Goal: Task Accomplishment & Management: Complete application form

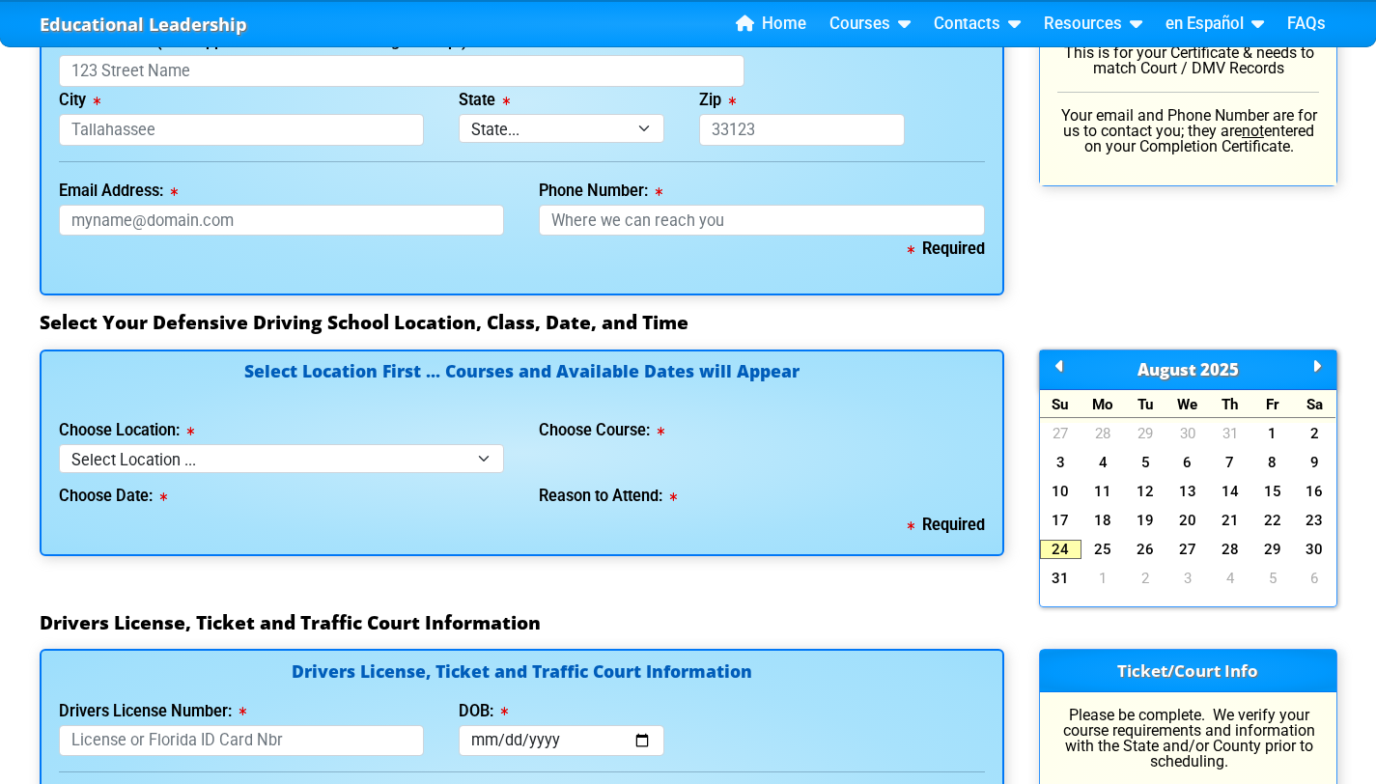
scroll to position [1528, 0]
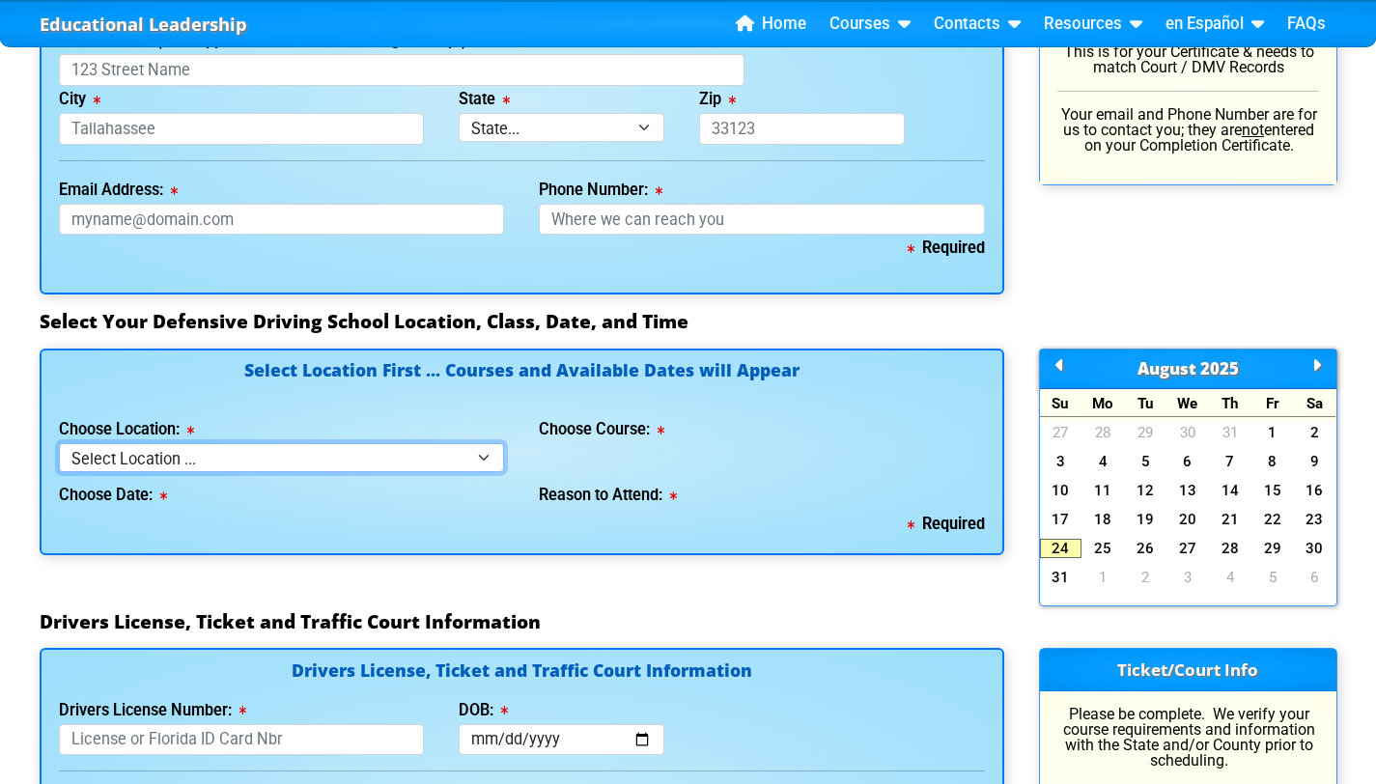
click at [440, 443] on select "Select Location ... Tampa Orlando Kissimmee [GEOGRAPHIC_DATA] - en español [GEO…" at bounding box center [282, 457] width 446 height 28
select select "6"
click at [59, 443] on select "Select Location ... Tampa Orlando Kissimmee [GEOGRAPHIC_DATA] - en español [GEO…" at bounding box center [282, 457] width 446 height 28
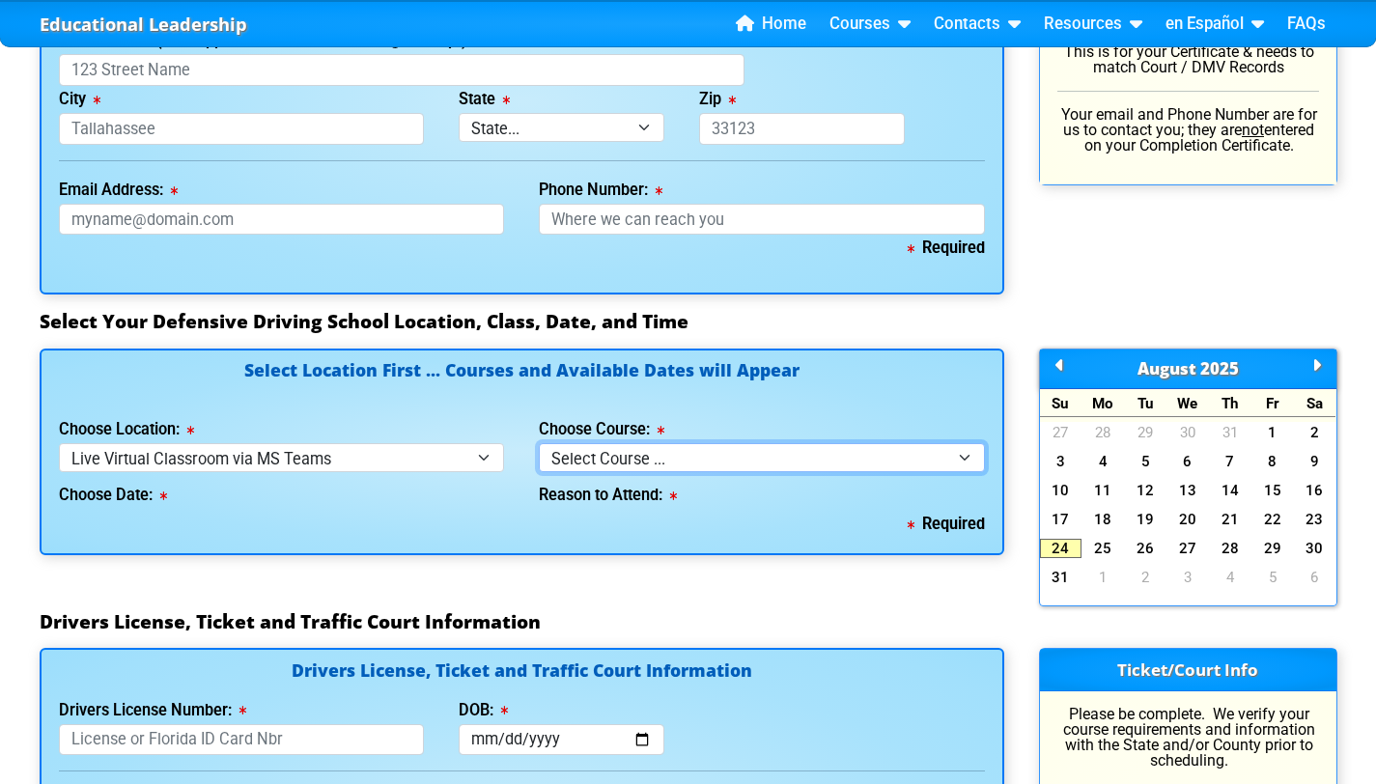
click at [655, 443] on select "Select Course ... 4 Hour Under 25 Class (STOP or Youthful Offender)" at bounding box center [762, 457] width 446 height 28
select select "2"
click at [539, 443] on select "Select Course ... 4 Hour Under 25 Class (STOP or Youthful Offender)" at bounding box center [762, 457] width 446 height 28
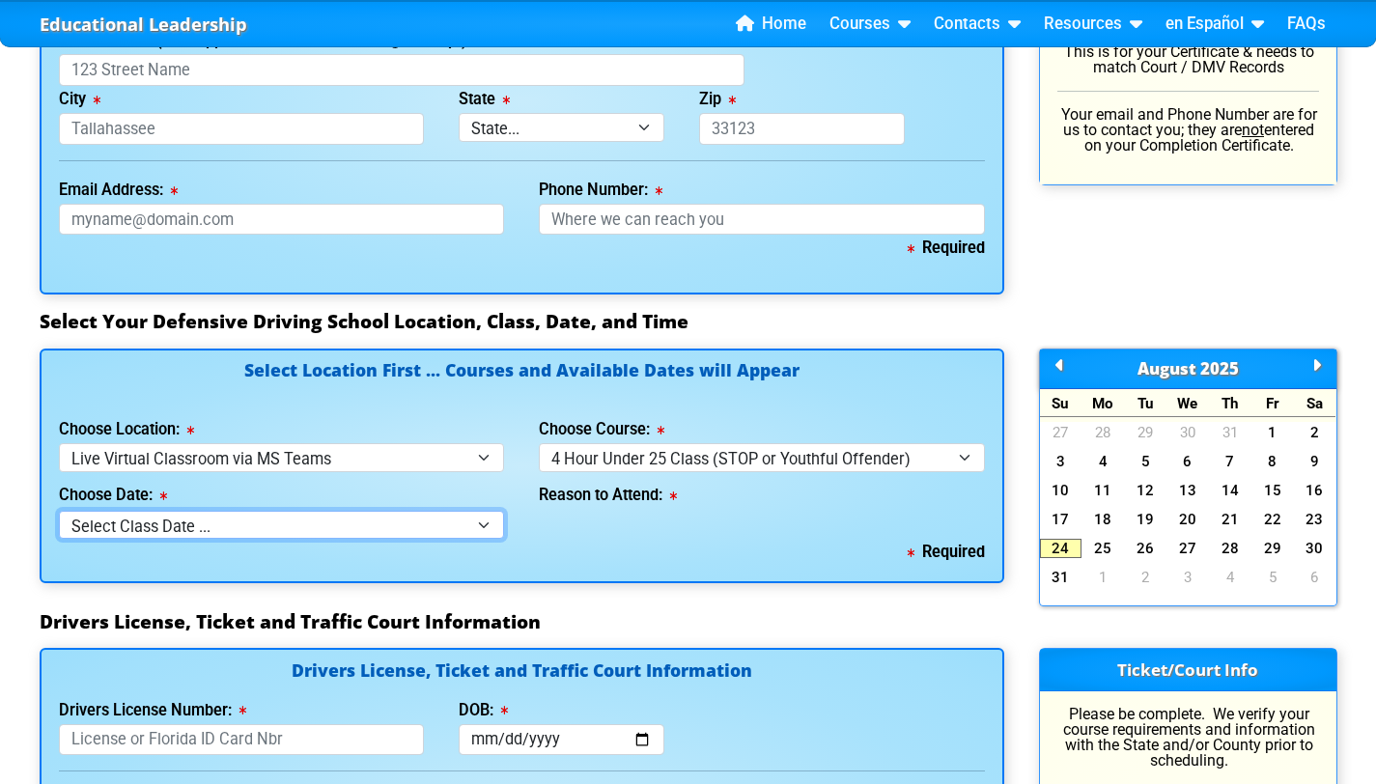
click at [457, 511] on select "Select Class Date ... [DATE] -- (Closed - Class Full) [DATE] -- ([DATE] from 1:…" at bounding box center [282, 525] width 446 height 28
select select "[DATE], 12"
click at [59, 511] on select "Select Class Date ... [DATE] -- (Closed - Class Full) [DATE] -- ([DATE] from 1:…" at bounding box center [282, 525] width 446 height 28
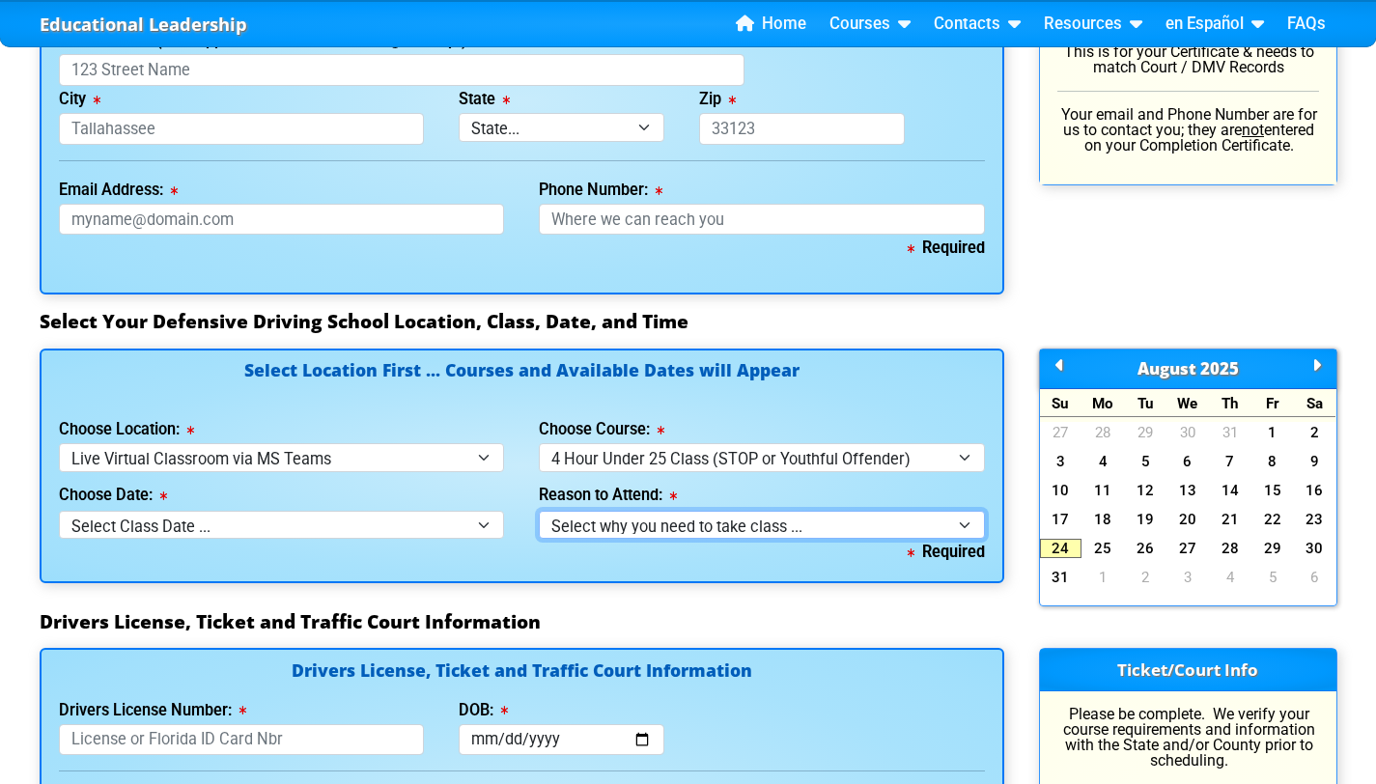
click at [646, 511] on select "Select why you need to take class ... Court Order - Complete Under 25 DDC" at bounding box center [762, 525] width 446 height 28
select select "Court Ordered (Under 25 Defensive Driver School)"
click at [539, 511] on select "Select why you need to take class ... Court Order - Complete Under 25 DDC" at bounding box center [762, 525] width 446 height 28
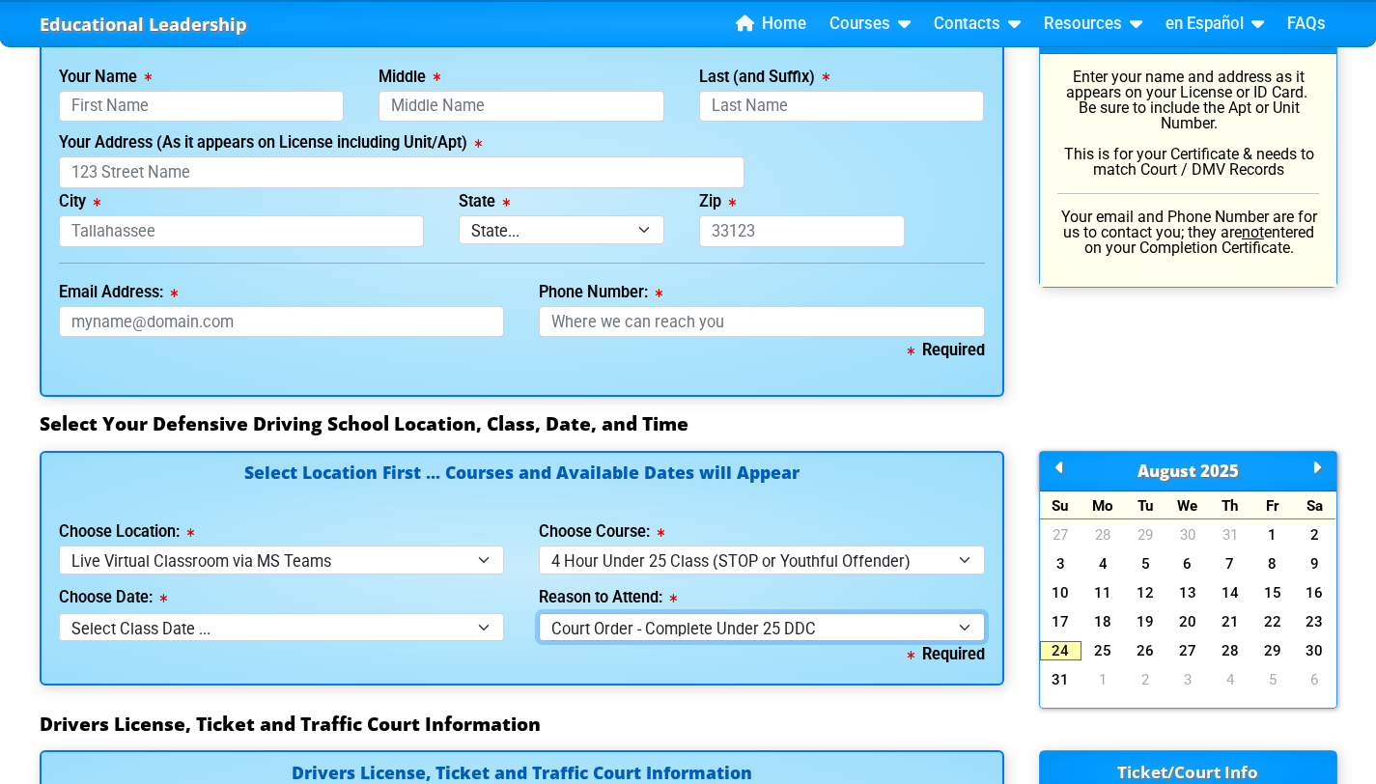
scroll to position [1256, 0]
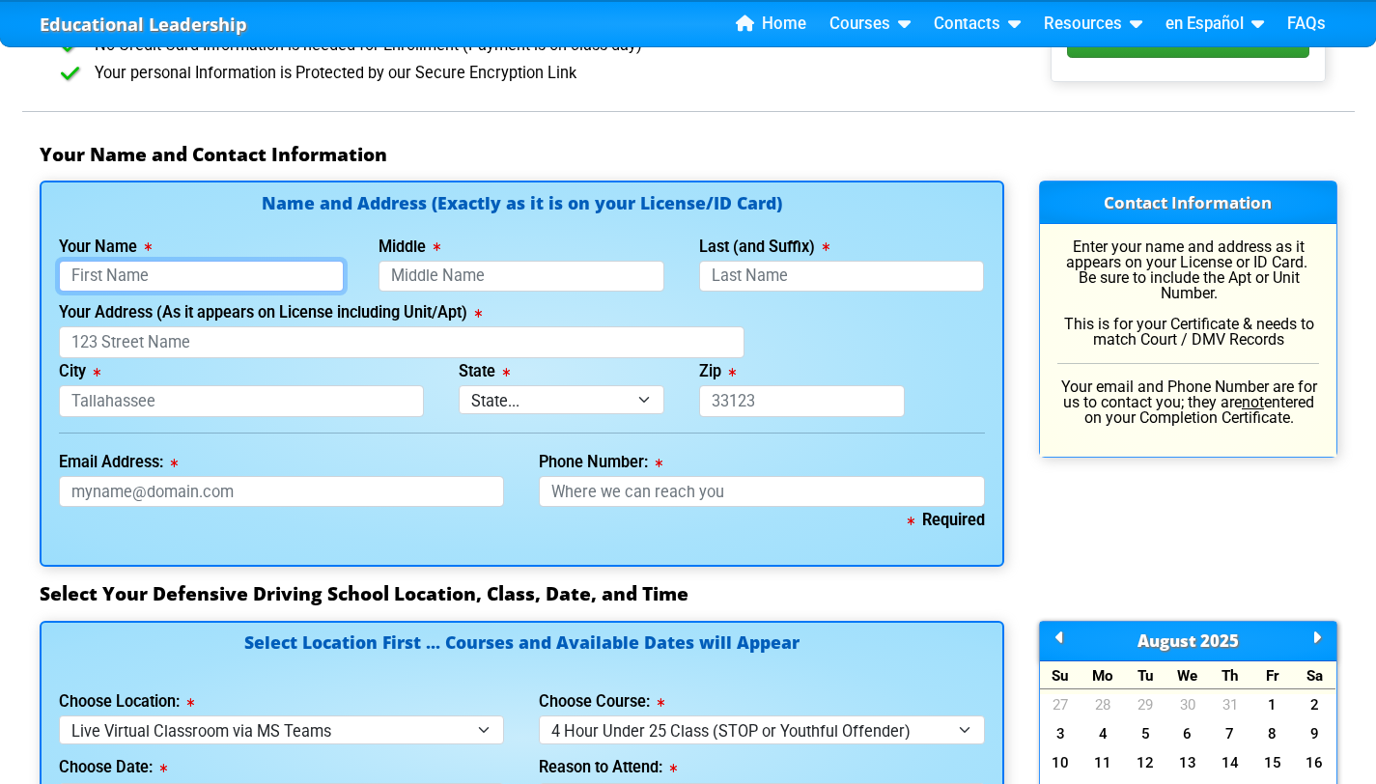
click at [241, 261] on input "Your Name" at bounding box center [202, 277] width 286 height 32
type input "[PERSON_NAME]"
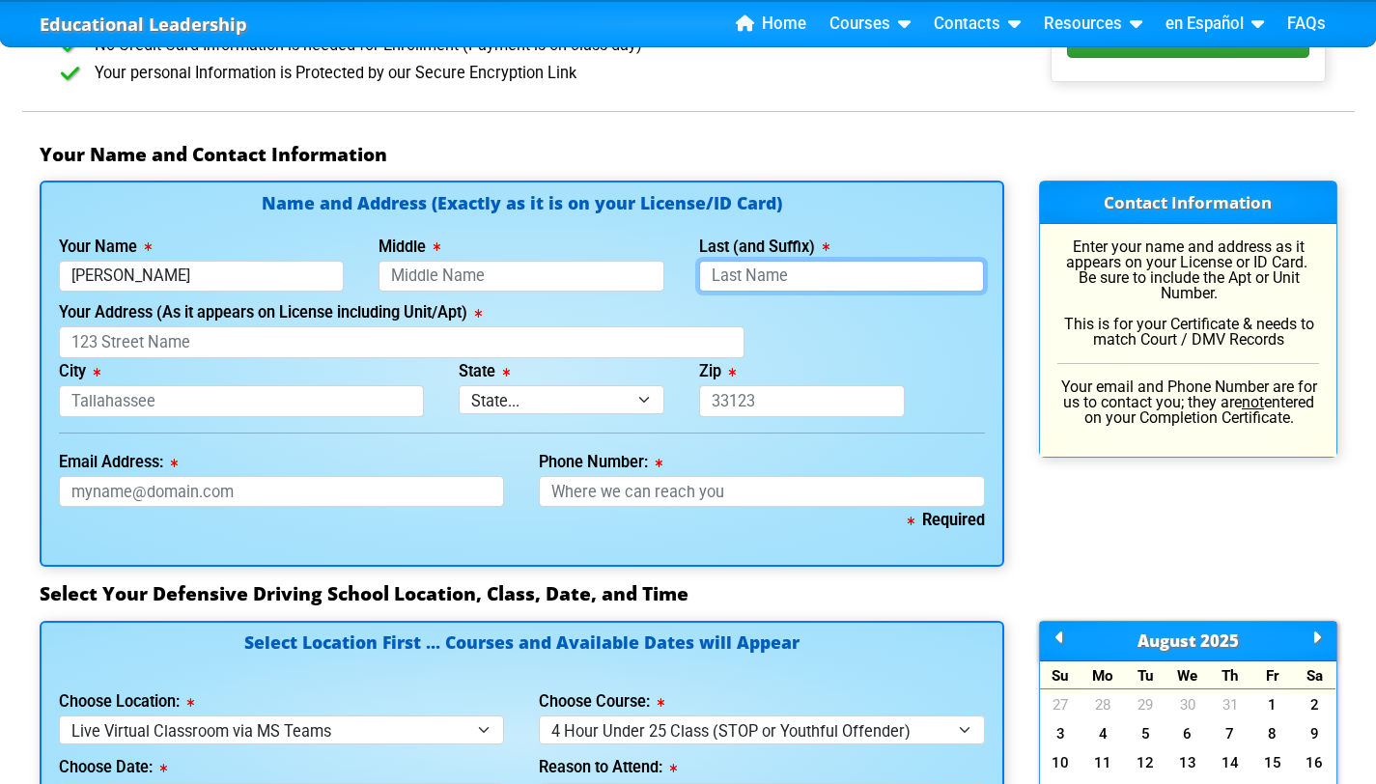
type input "Grapa"
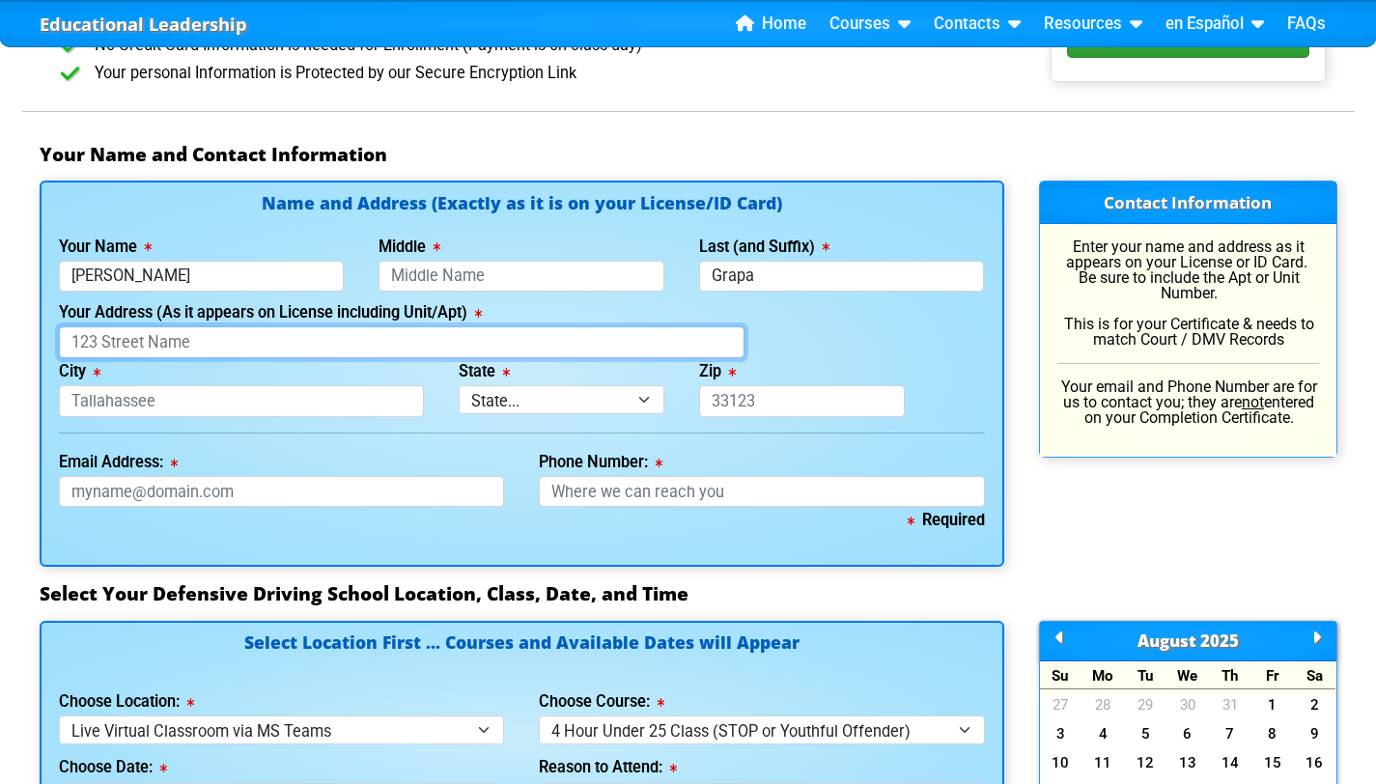
type input "[STREET_ADDRESS]"
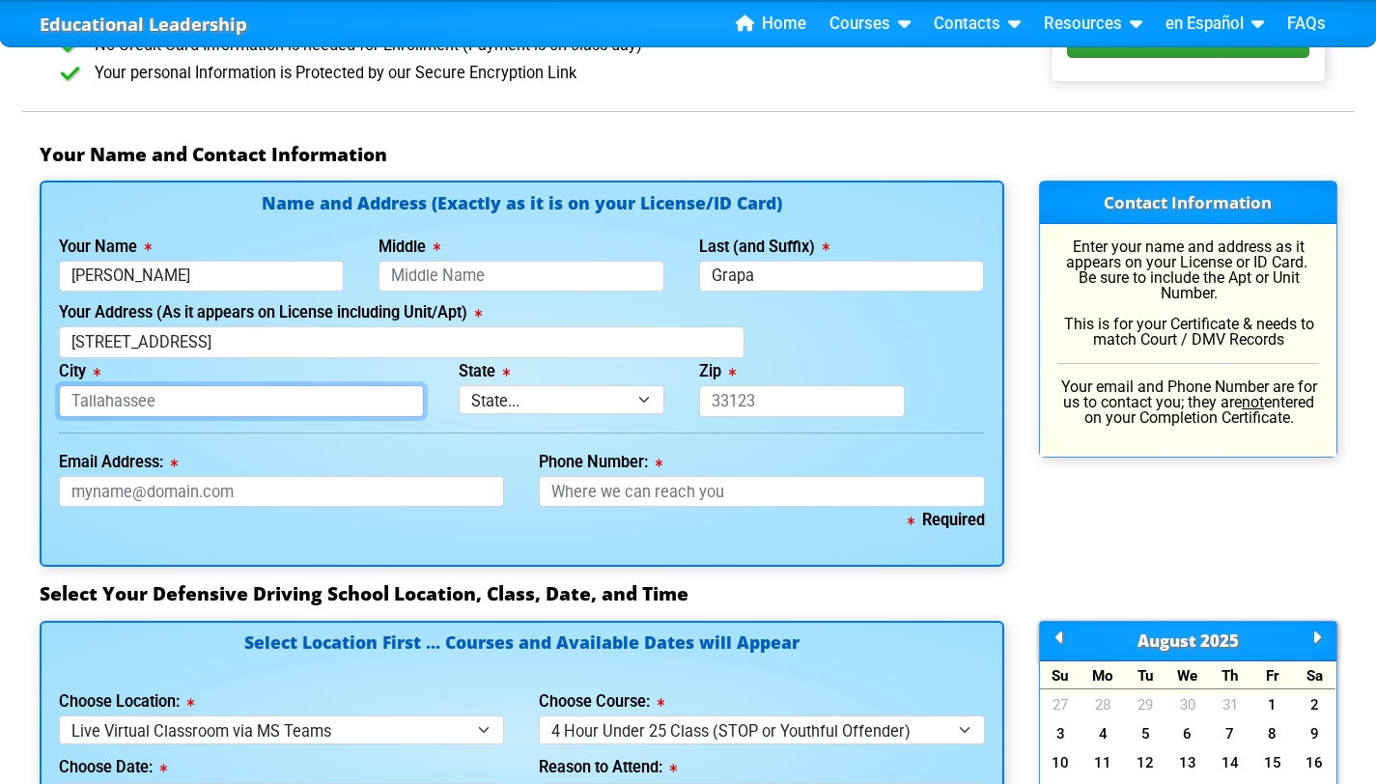
type input "Sunnyvale"
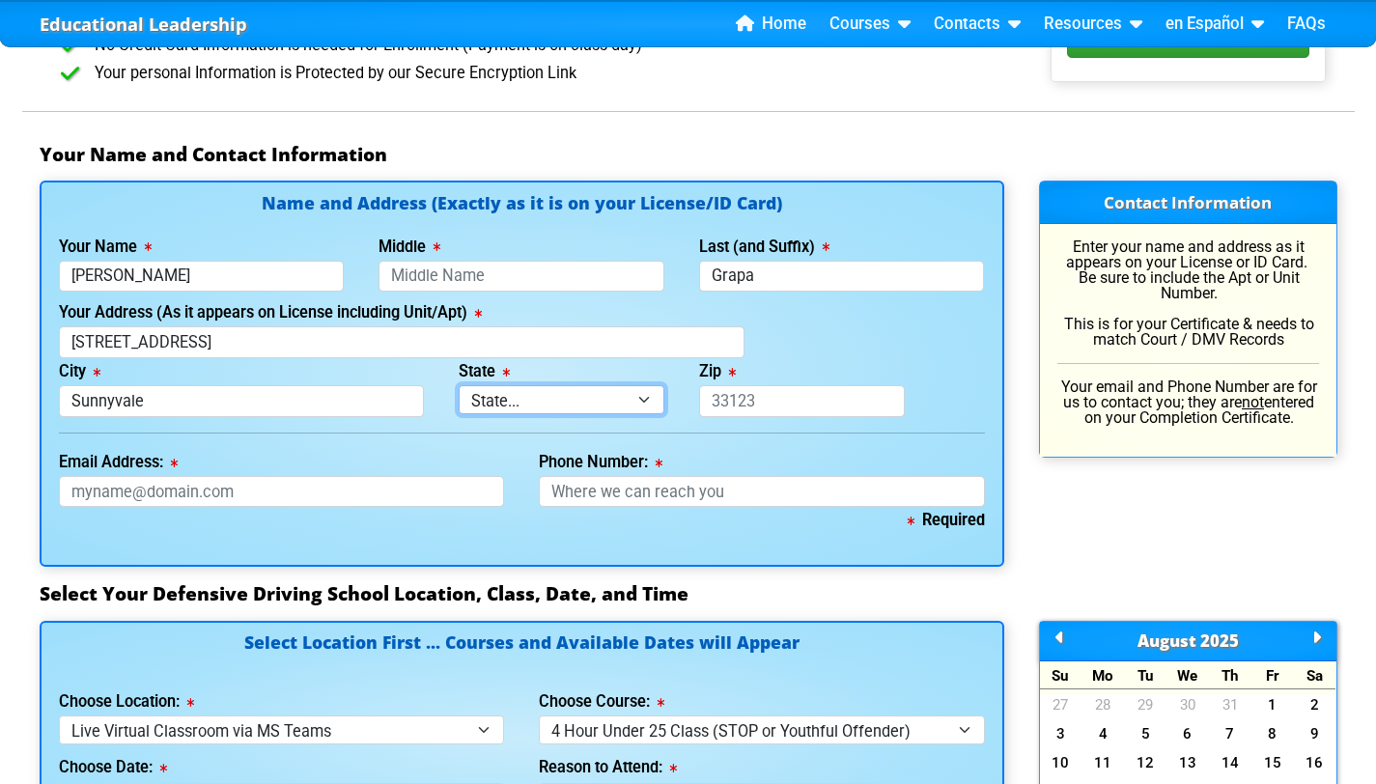
select select "{"fullName":"[US_STATE]","abbreviation":"CA","uniqueId":"c1711df0-c7c8-4a86-ad7…"
type input "94087"
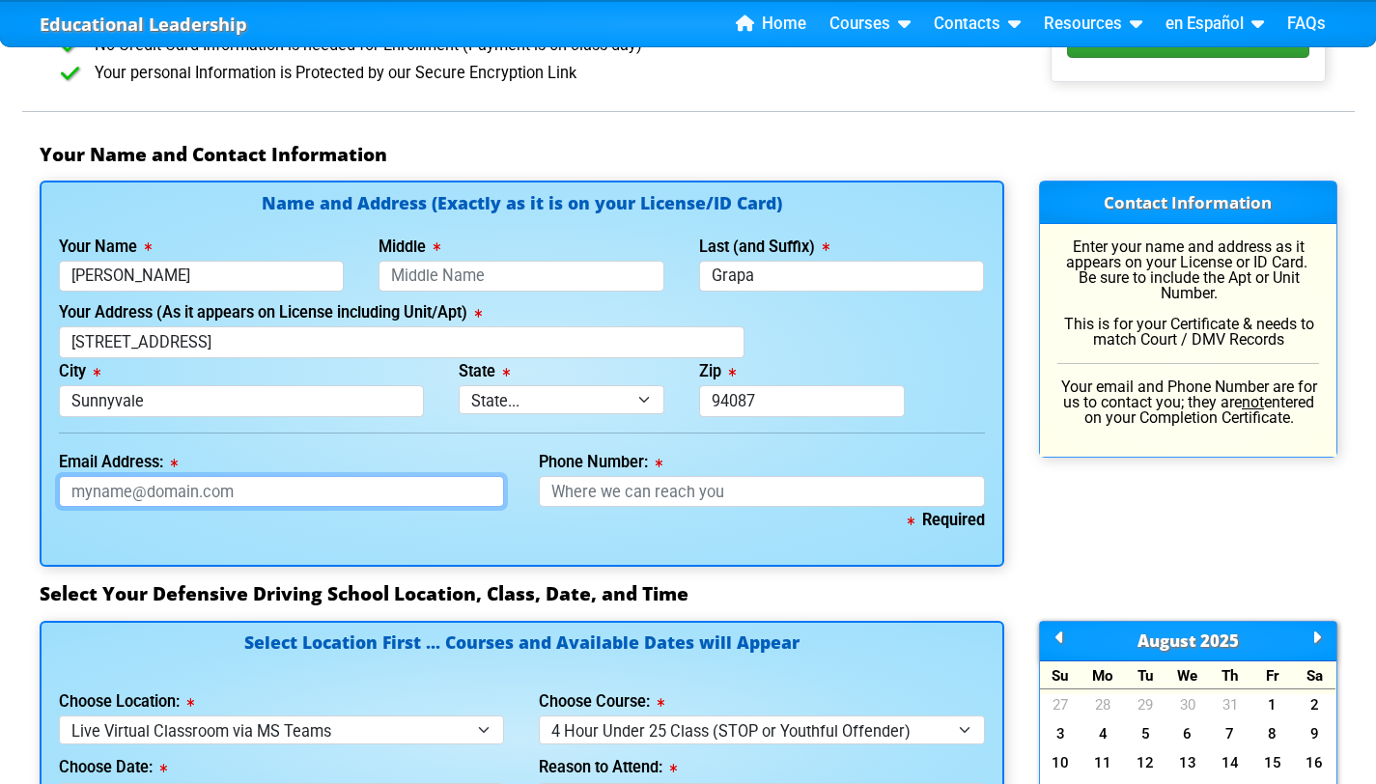
type input "[EMAIL_ADDRESS][DOMAIN_NAME]"
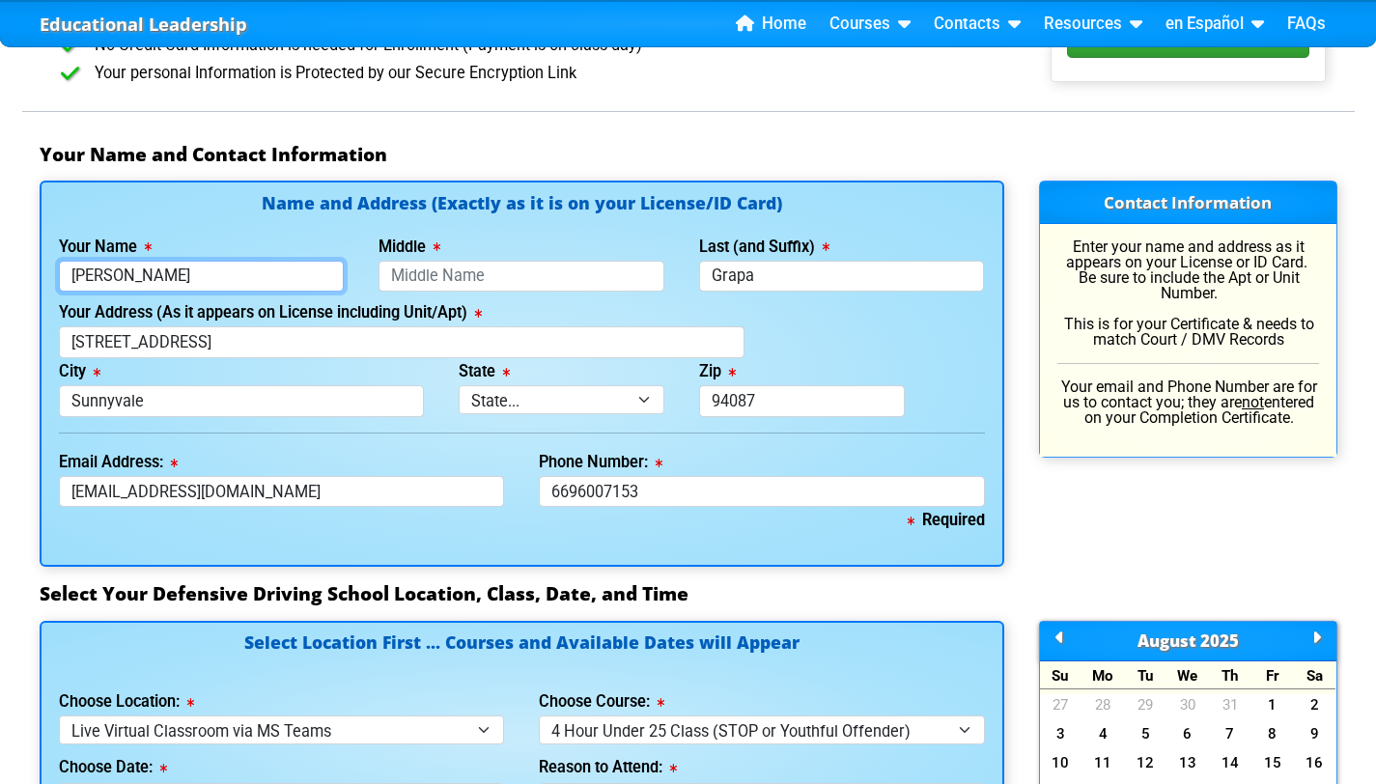
type input "[PHONE_NUMBER]"
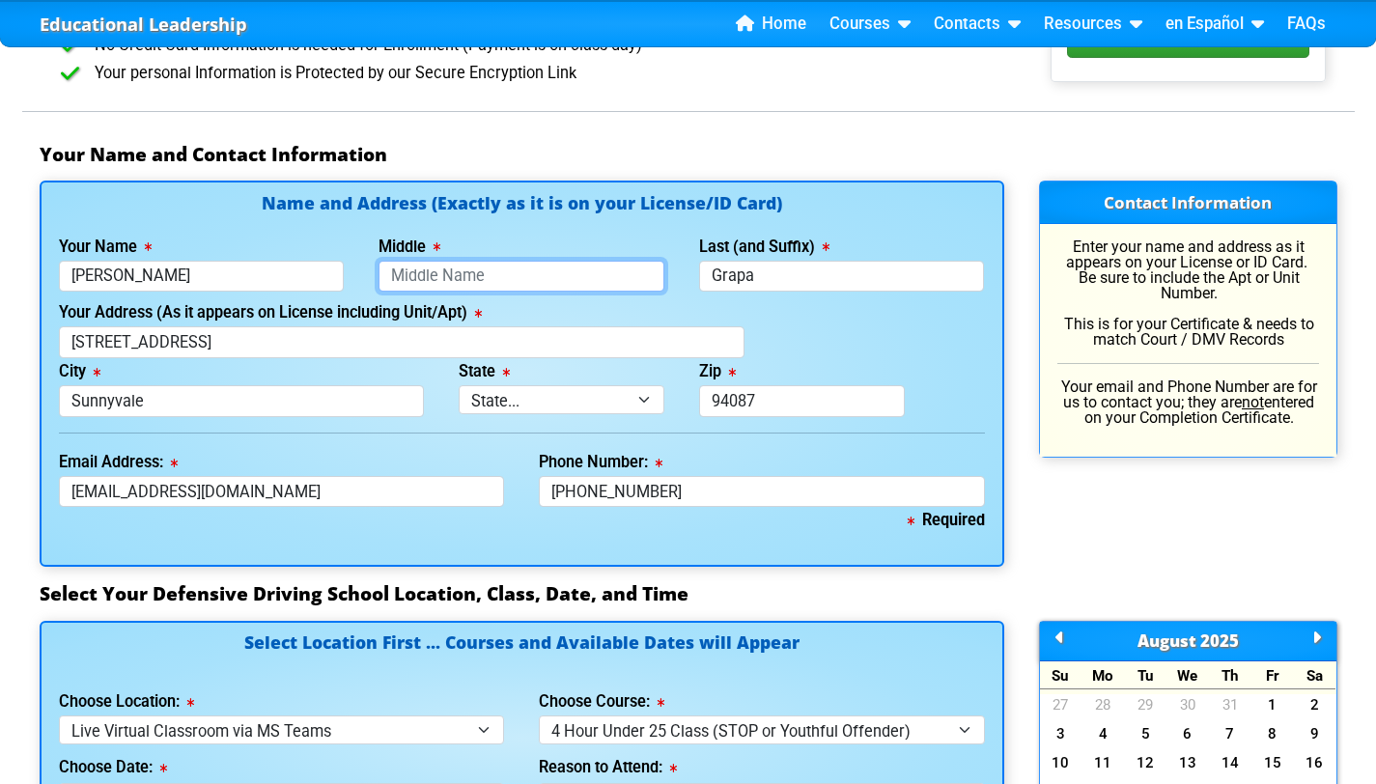
click at [520, 261] on input "Middle" at bounding box center [522, 277] width 286 height 32
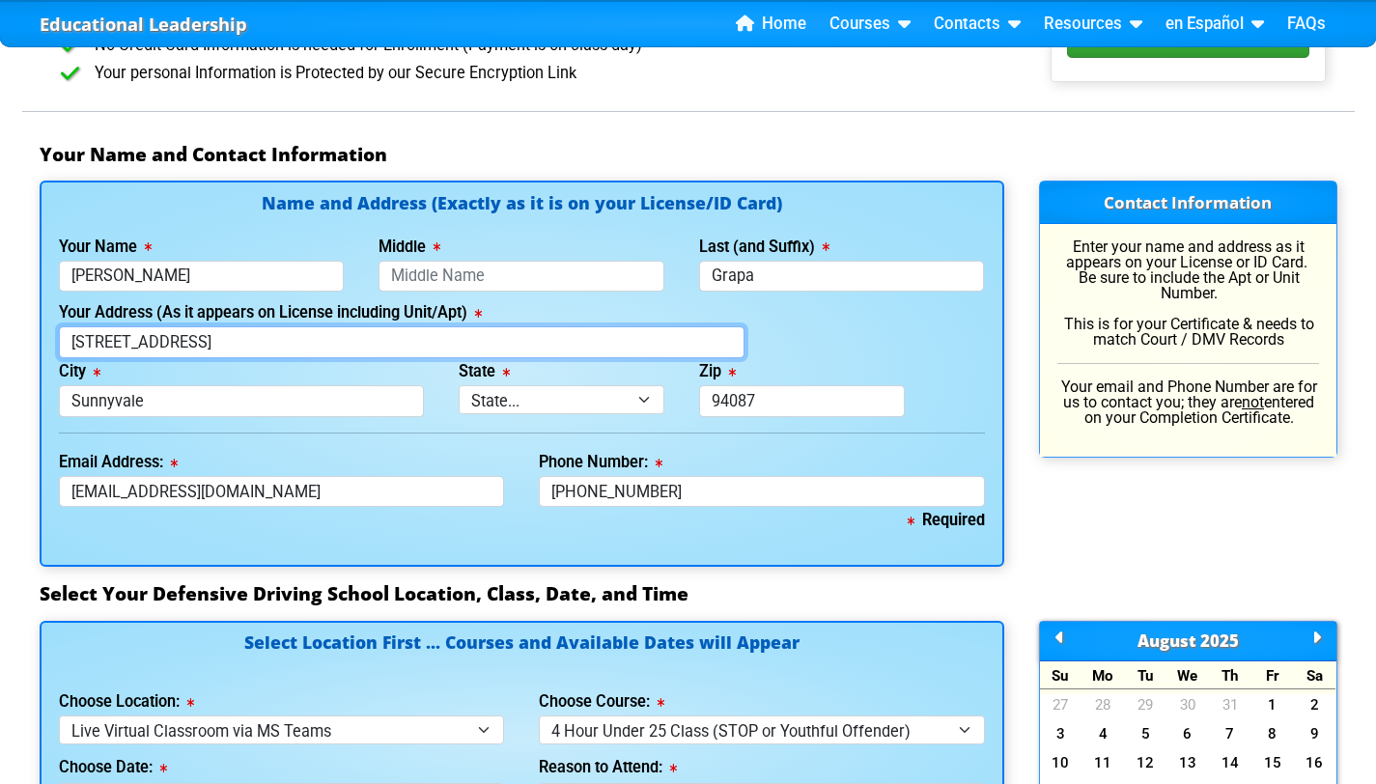
click at [370, 326] on input "[STREET_ADDRESS]" at bounding box center [402, 342] width 686 height 32
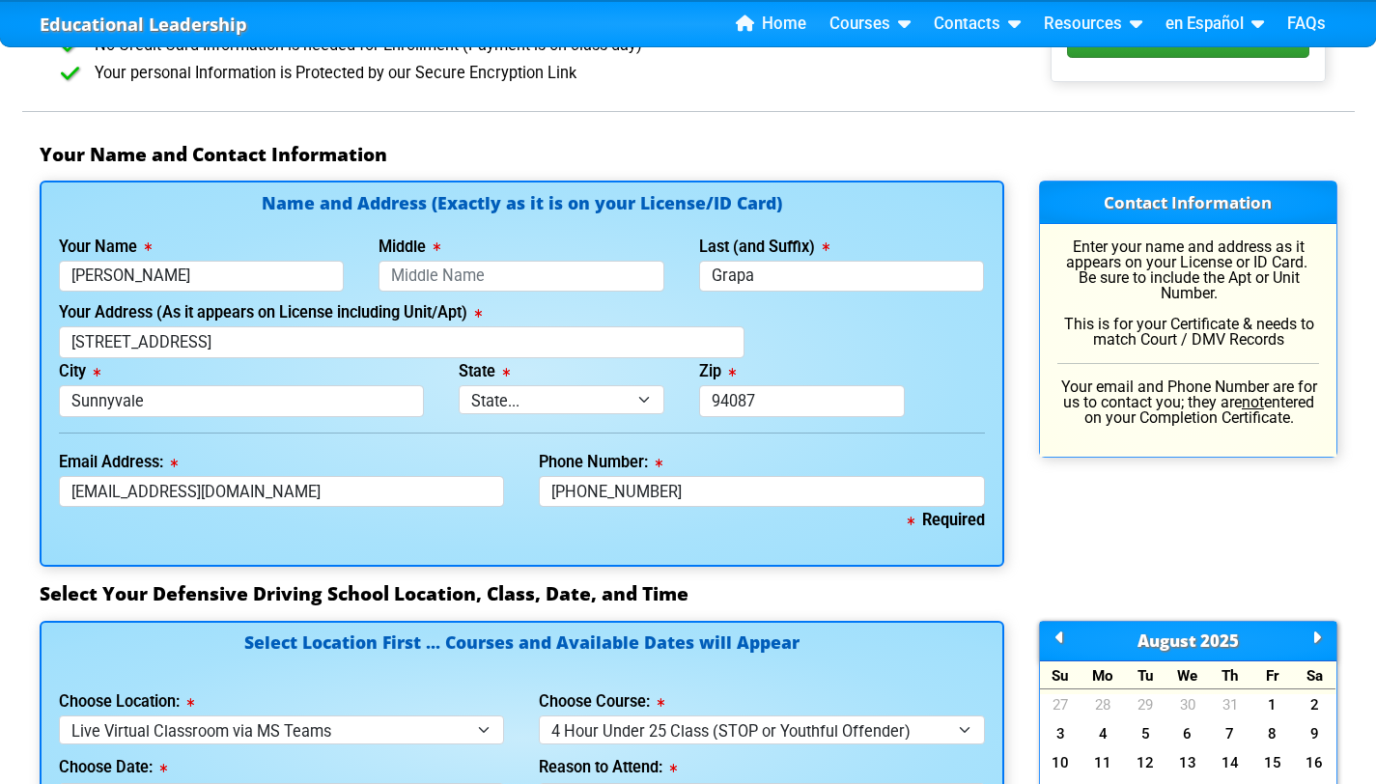
click at [462, 364] on label "State" at bounding box center [484, 371] width 51 height 15
click at [462, 385] on select "State... FL AK AL AR AZ CA CO CT DE GA HI IA ID IL IN KS [GEOGRAPHIC_DATA] LA M…" at bounding box center [562, 399] width 206 height 28
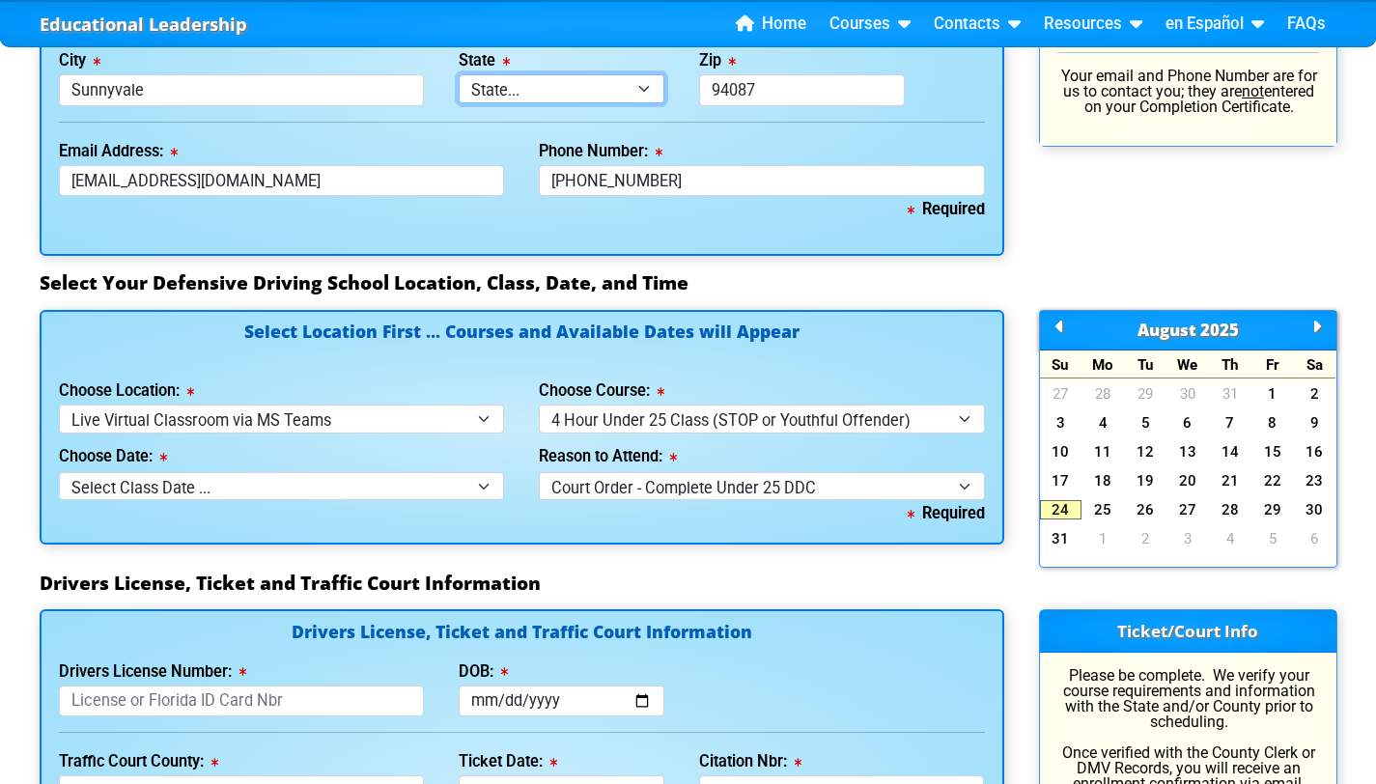
scroll to position [1610, 0]
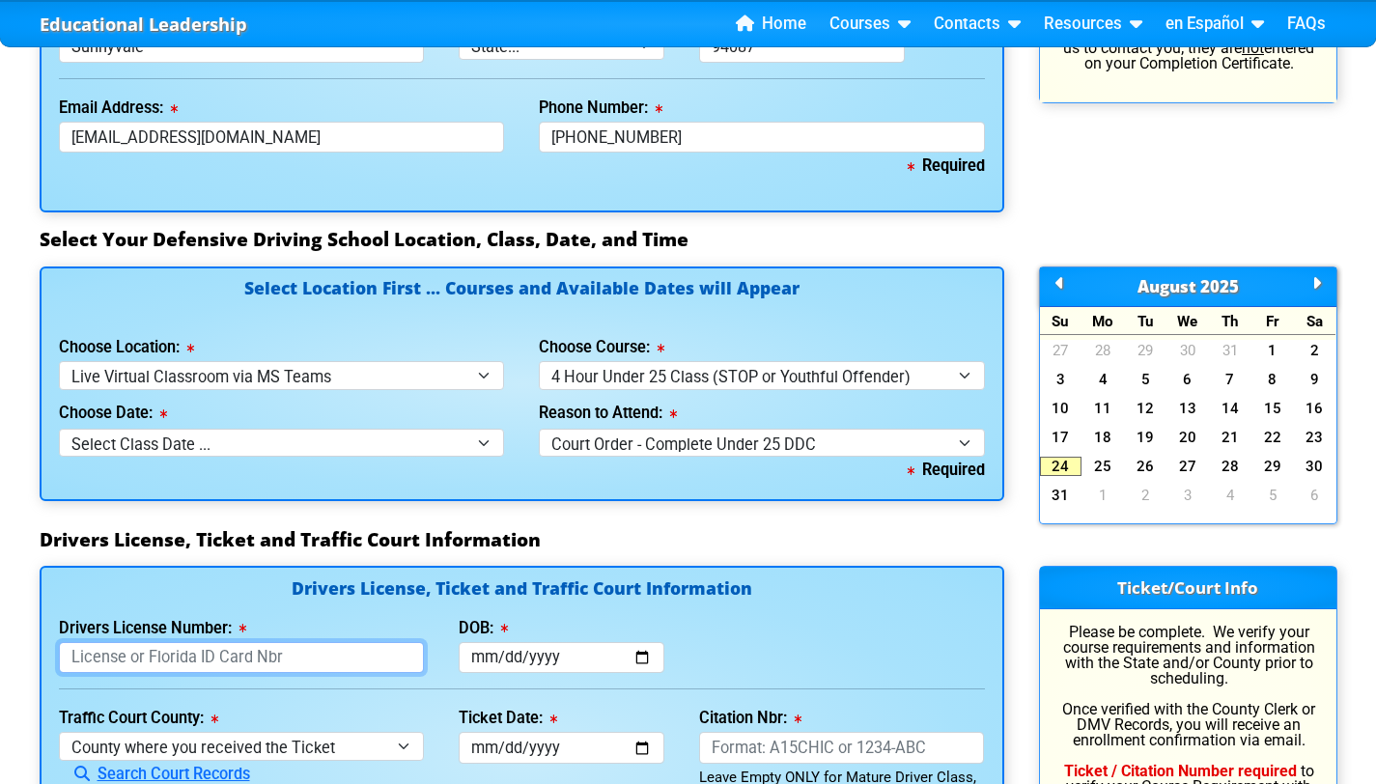
click at [330, 642] on input "Drivers License Number:" at bounding box center [242, 658] width 366 height 32
type input "W1788003"
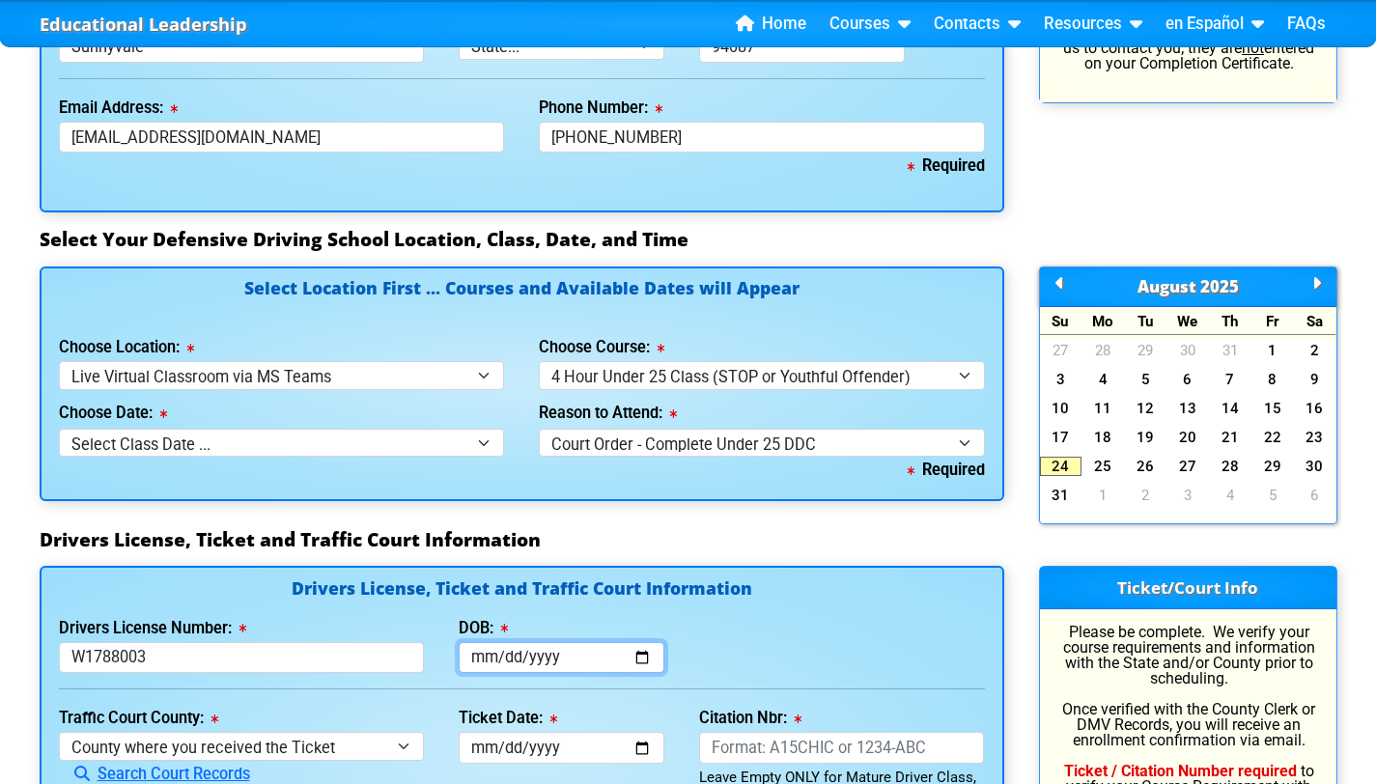
click at [491, 642] on input "DOB:" at bounding box center [562, 658] width 206 height 32
type input "[DATE]"
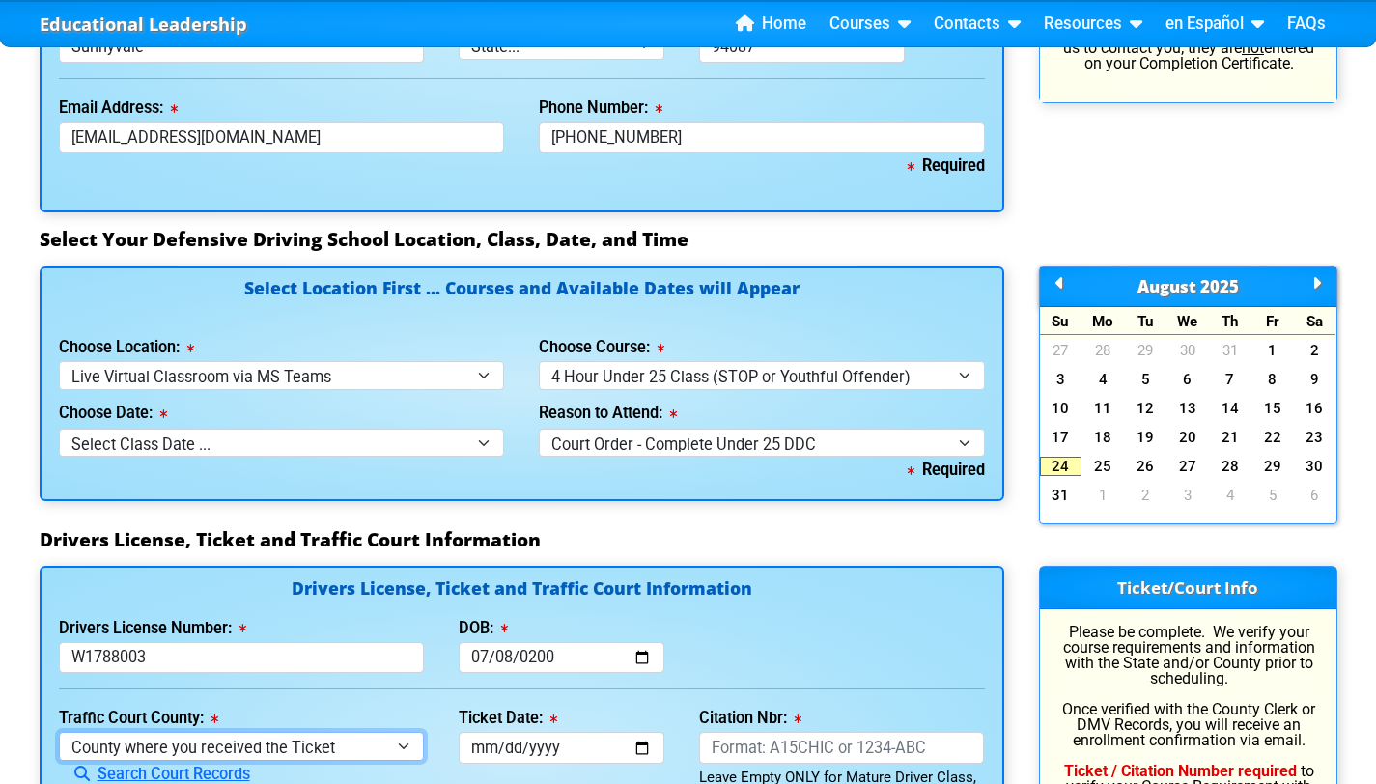
click at [338, 732] on select "County where you received the Ticket Out of State Out of State - [US_STATE] Out…" at bounding box center [242, 746] width 366 height 28
select select "{"countyName":"Orange","state":"[US_STATE]","uniqueId":"72cd9516-2a86-4b1d-9e65…"
click at [59, 732] on select "County where you received the Ticket Out of State Out of State - [US_STATE] Out…" at bounding box center [242, 746] width 366 height 28
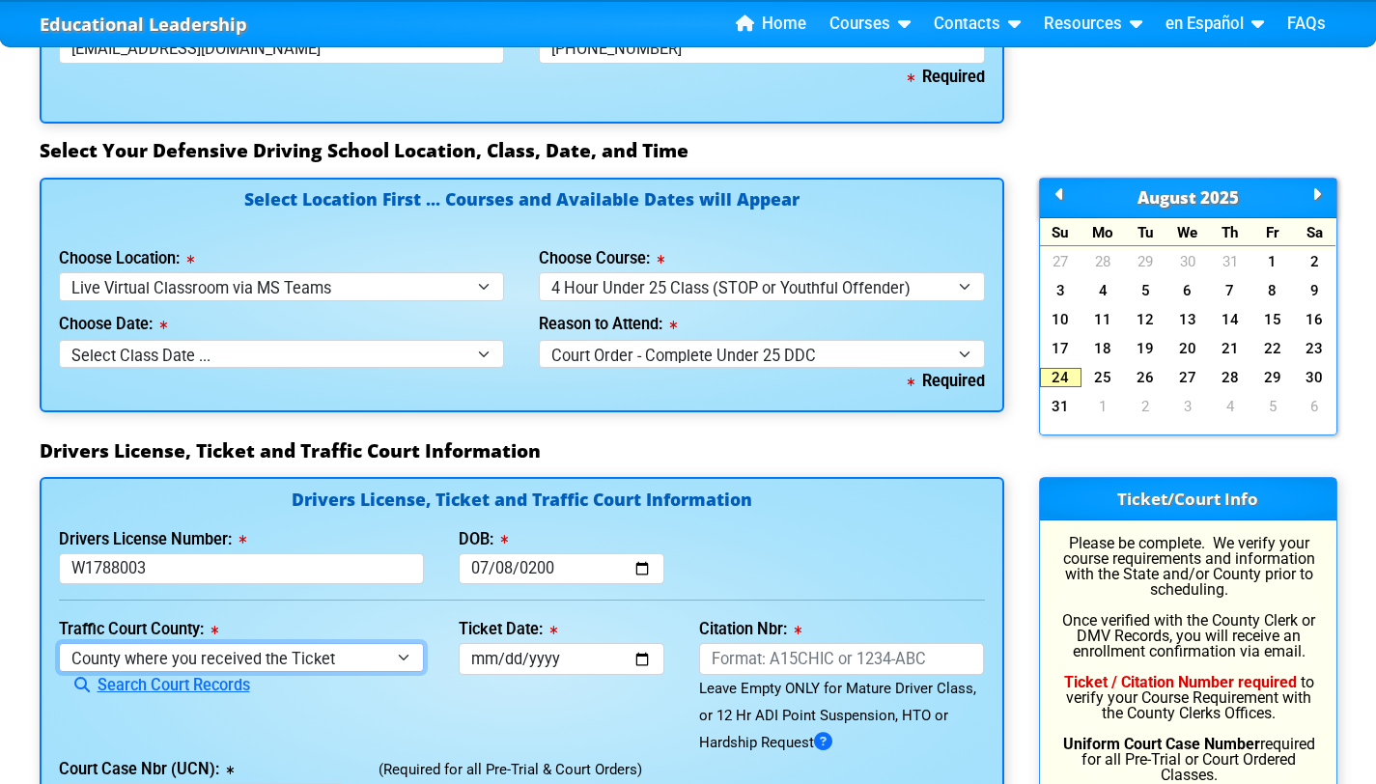
scroll to position [1705, 0]
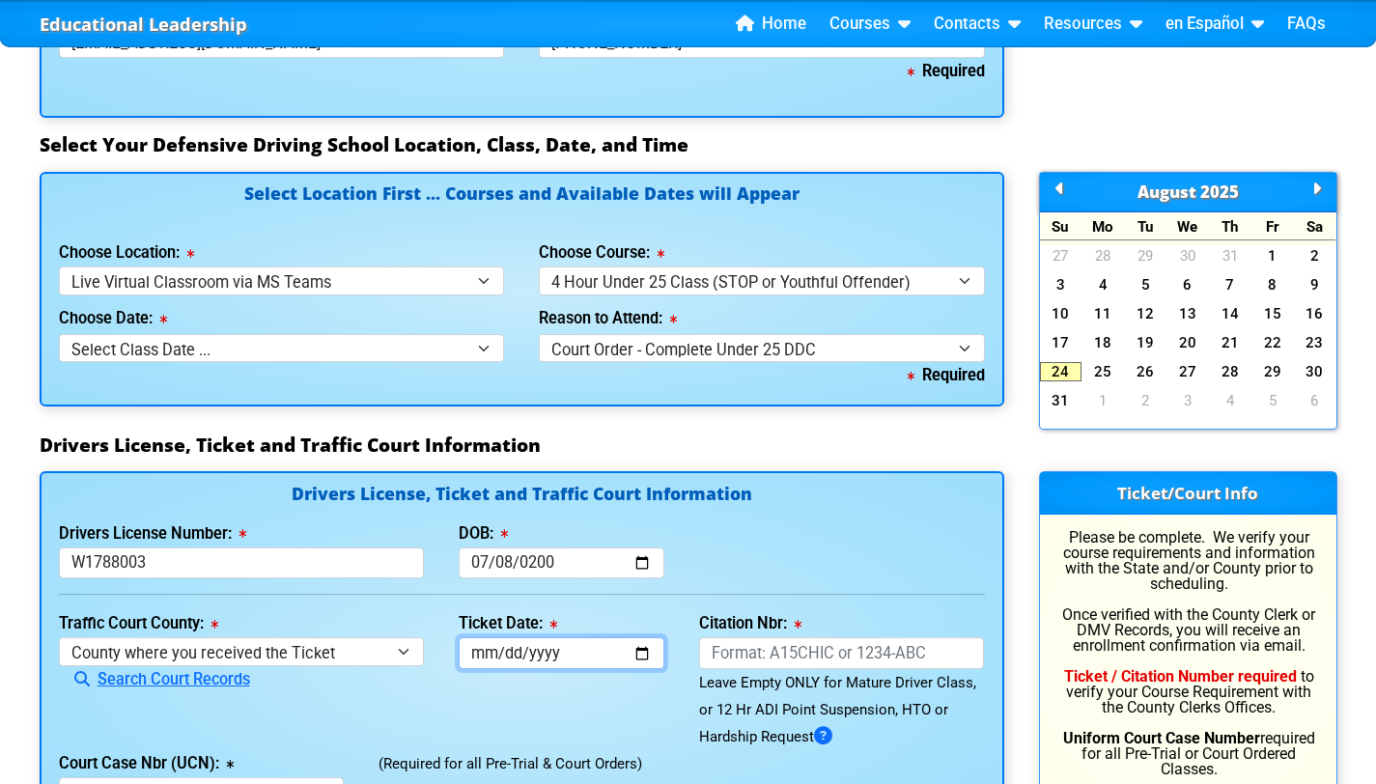
click at [481, 637] on input "Ticket Date:" at bounding box center [562, 653] width 206 height 32
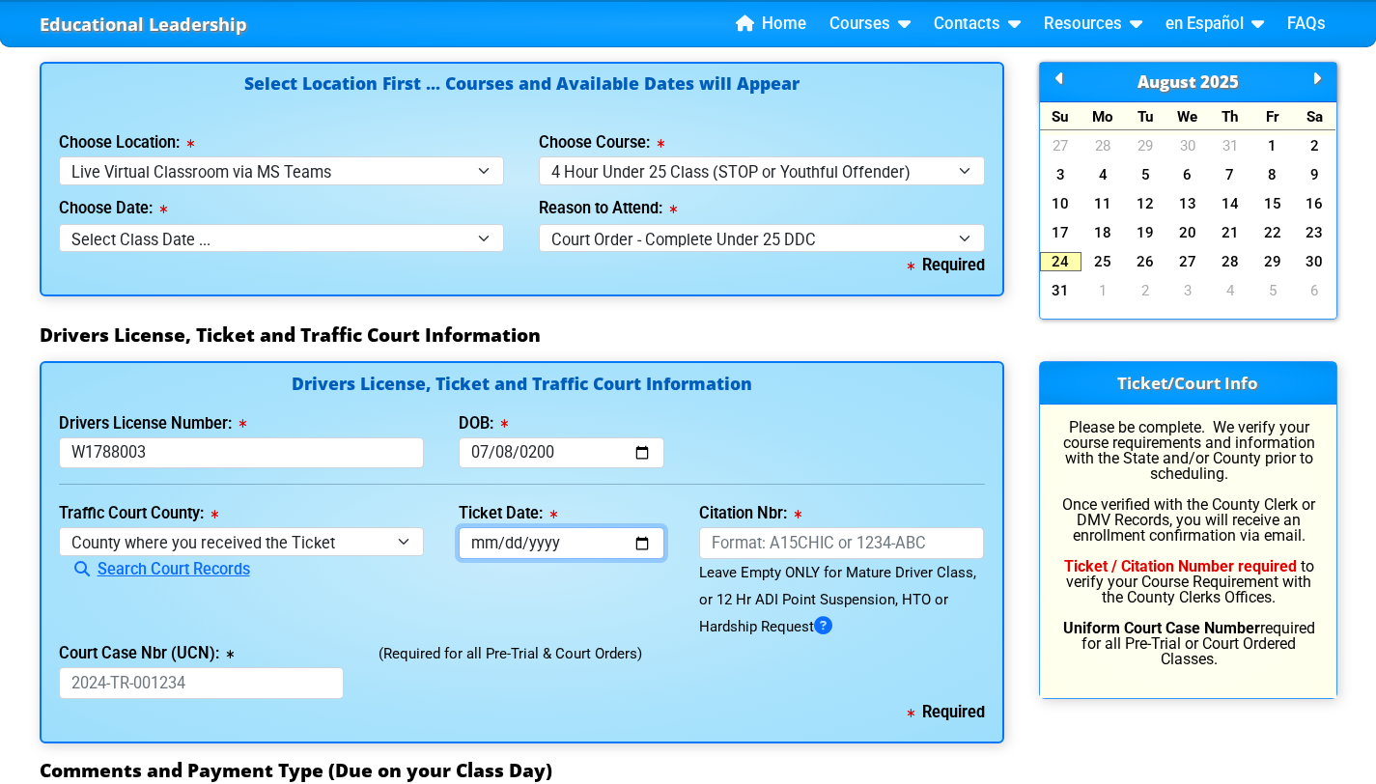
scroll to position [1817, 0]
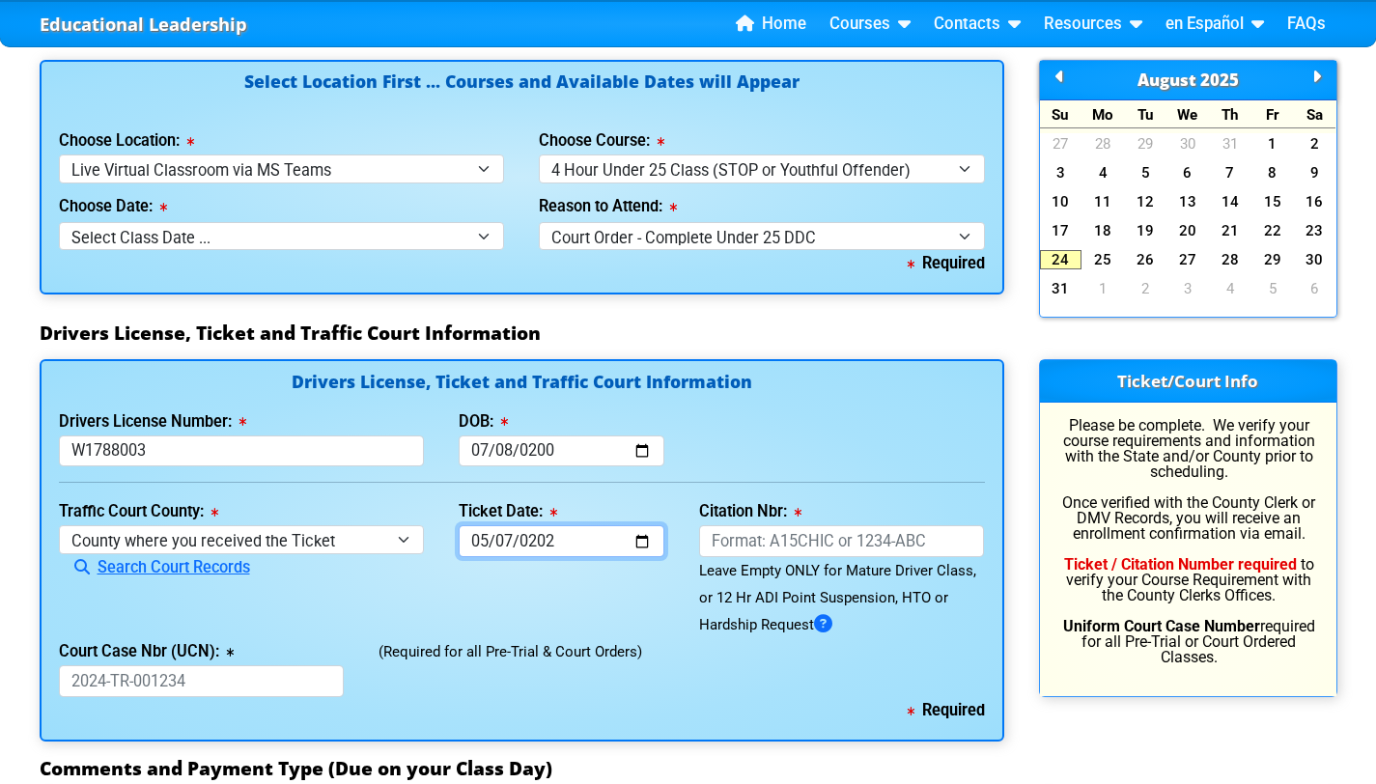
type input "[DATE]"
click at [613, 526] on div "Ticket Date: [DATE]" at bounding box center [561, 568] width 240 height 140
click at [749, 557] on div "Leave Empty ONLY for Mature Driver Class, or 12 Hr ADI Point Suspension, HTO or…" at bounding box center [842, 597] width 286 height 81
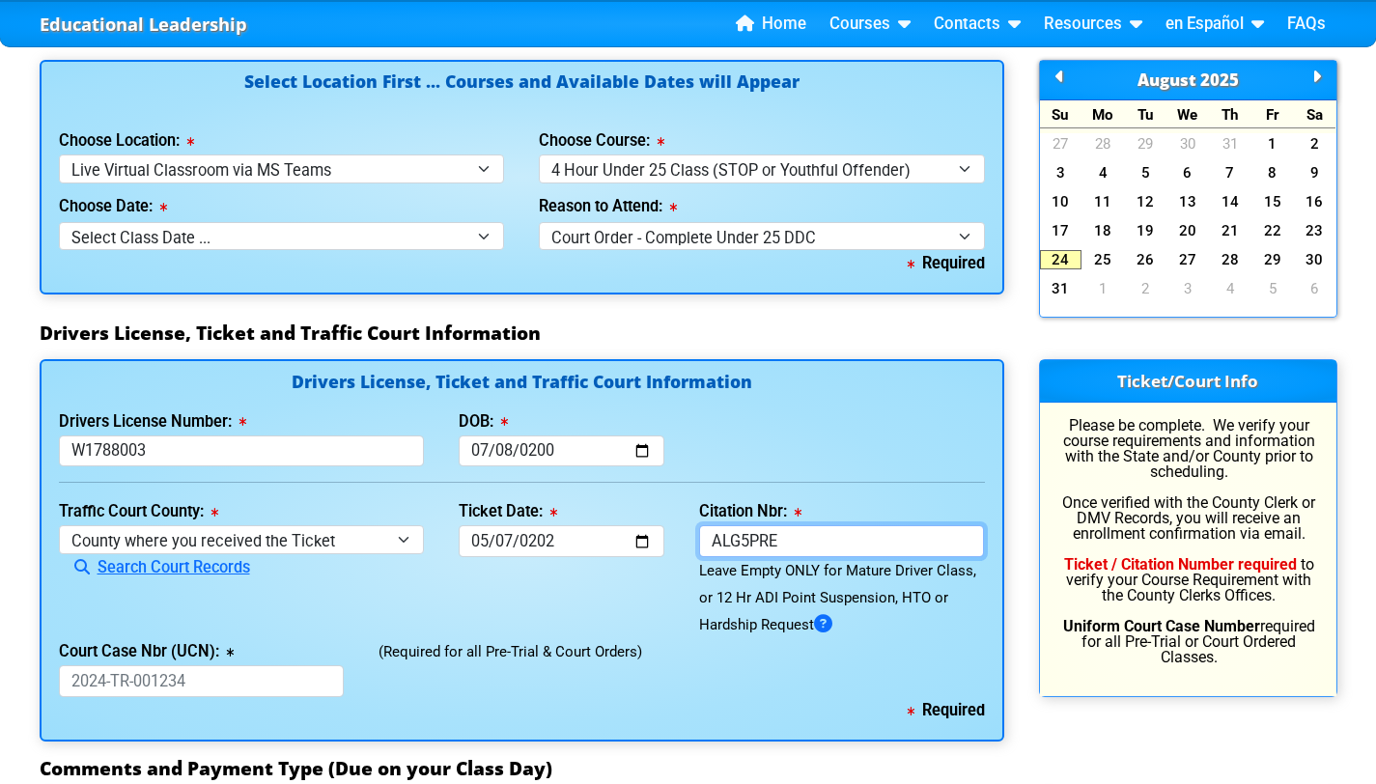
type input "ALG5PRE"
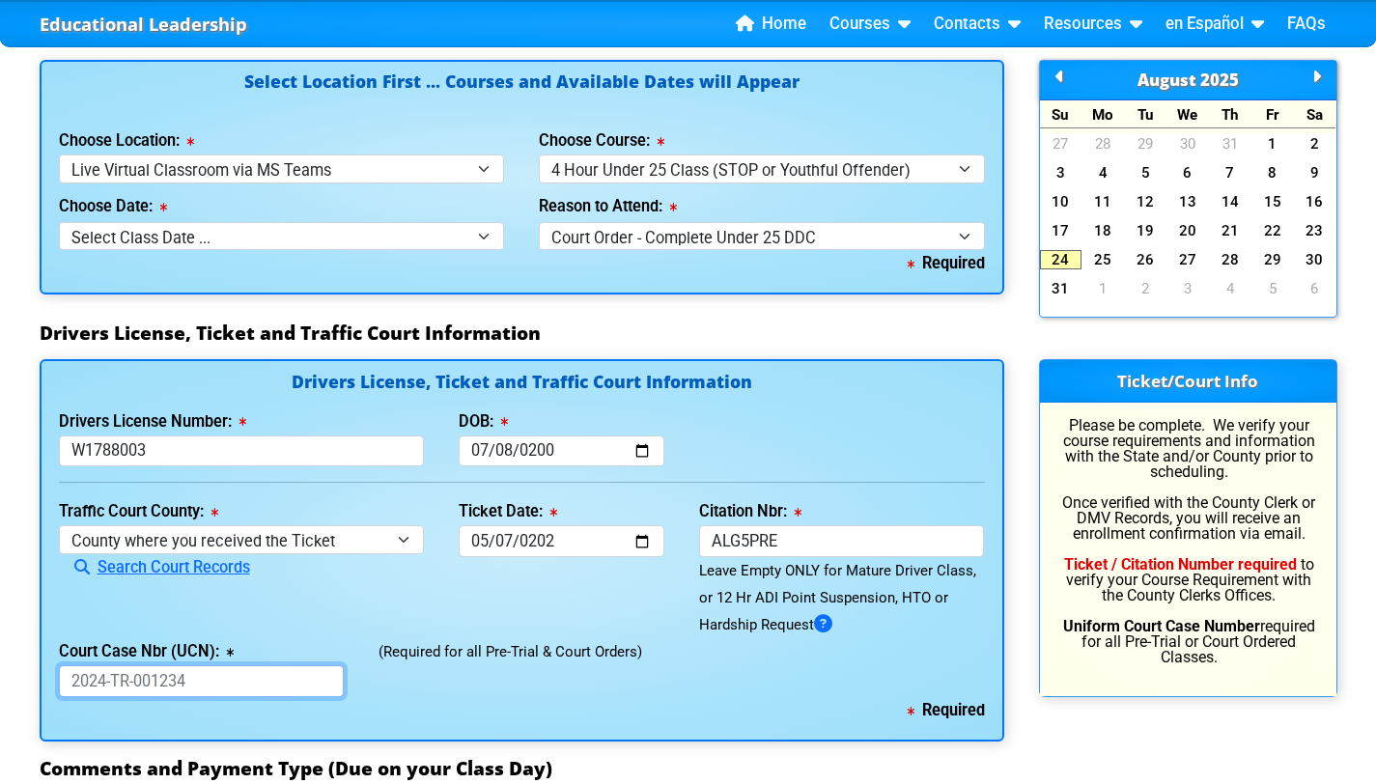
drag, startPoint x: 135, startPoint y: 624, endPoint x: 147, endPoint y: 624, distance: 11.6
click at [135, 665] on input "Court Case Nbr (UCN):" at bounding box center [202, 681] width 286 height 32
drag, startPoint x: 371, startPoint y: 588, endPoint x: 648, endPoint y: 587, distance: 277.2
click at [648, 638] on div "(Required for all Pre-Trial & Court Orders)" at bounding box center [681, 667] width 640 height 59
click at [208, 665] on input "Court Case Nbr (UCN):" at bounding box center [202, 681] width 286 height 32
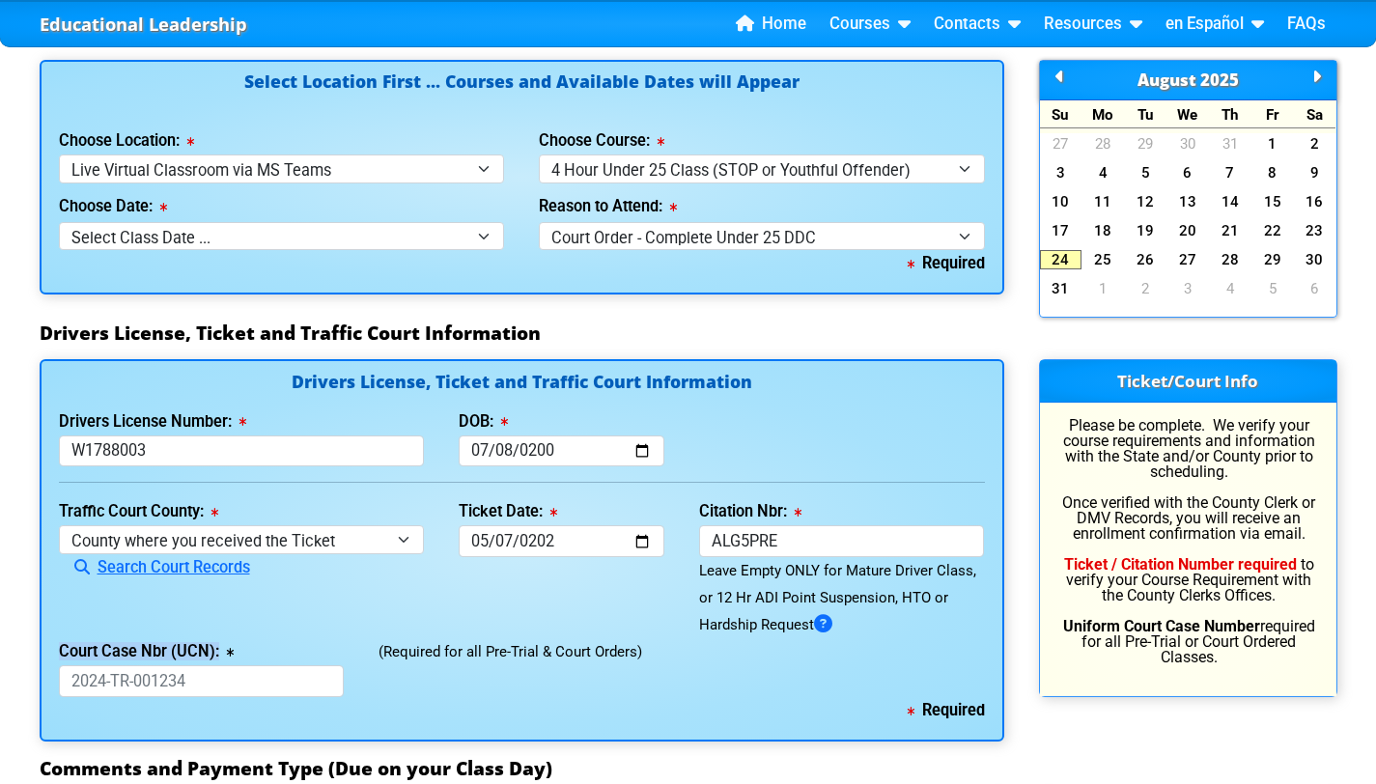
drag, startPoint x: 56, startPoint y: 593, endPoint x: 269, endPoint y: 592, distance: 213.4
click at [269, 638] on div "Court Case Nbr (UCN): This field is required" at bounding box center [202, 667] width 321 height 59
click at [216, 665] on input "Court Case Nbr (UCN):" at bounding box center [202, 681] width 286 height 32
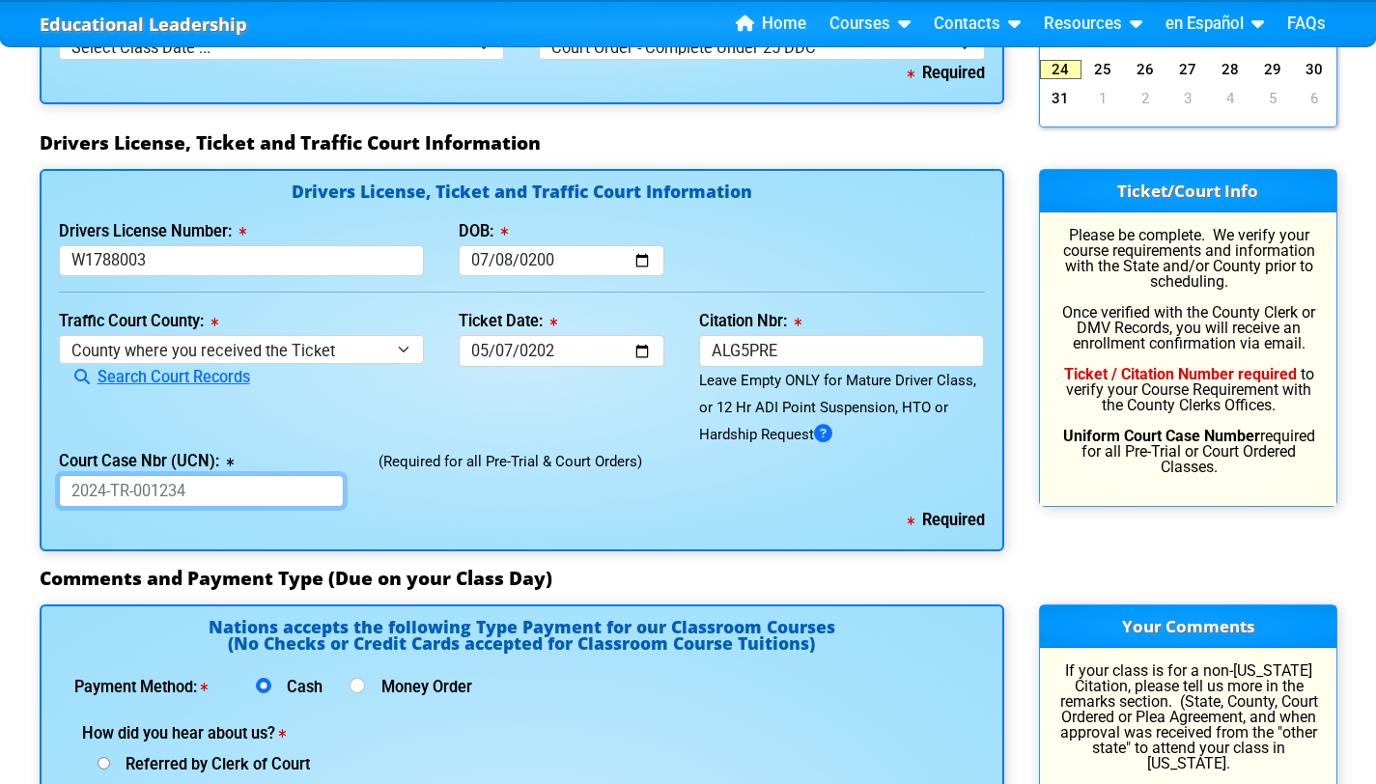
scroll to position [2078, 0]
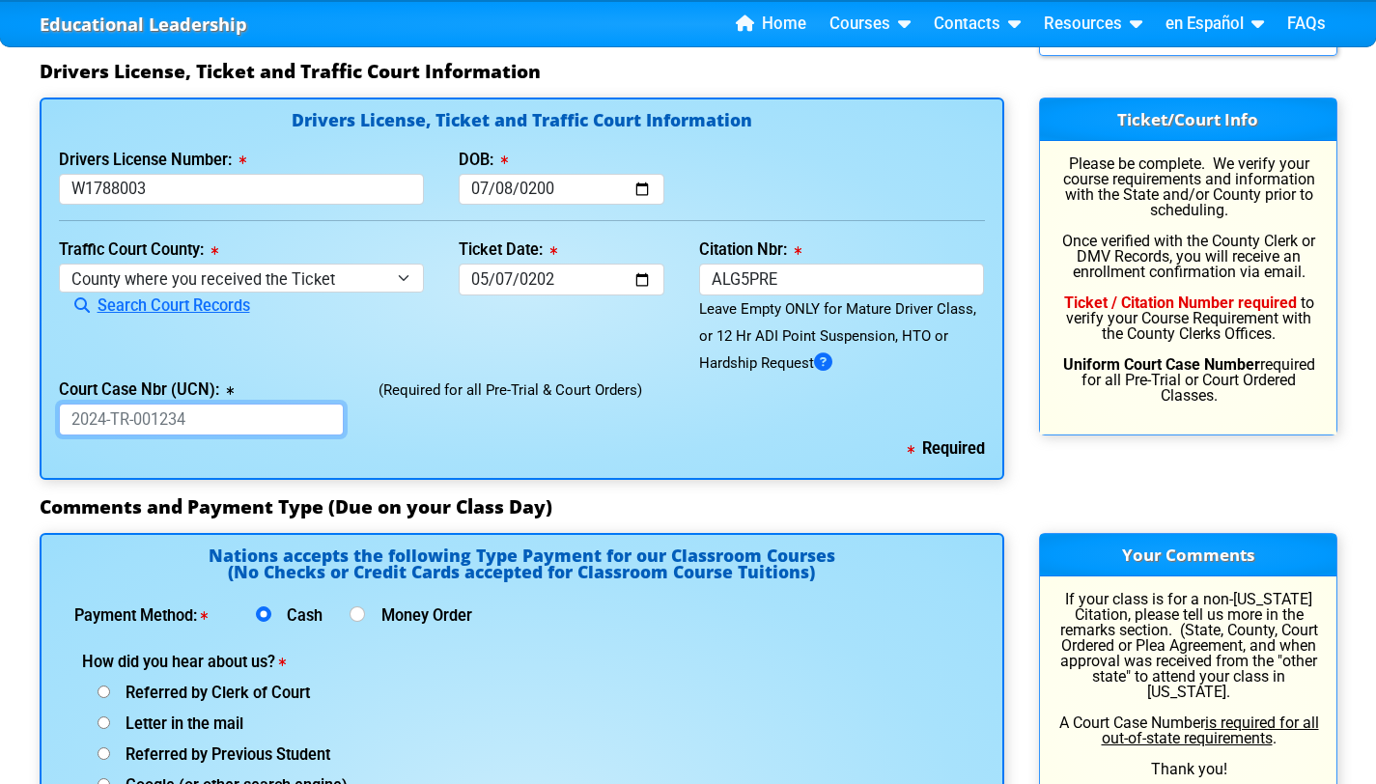
click at [165, 404] on input "Court Case Nbr (UCN):" at bounding box center [202, 420] width 286 height 32
paste input "2025-TR-312621-A-E"
drag, startPoint x: 101, startPoint y: 361, endPoint x: 0, endPoint y: 361, distance: 101.4
click at [241, 404] on input "2025-TR-312621-A-E" at bounding box center [202, 420] width 286 height 32
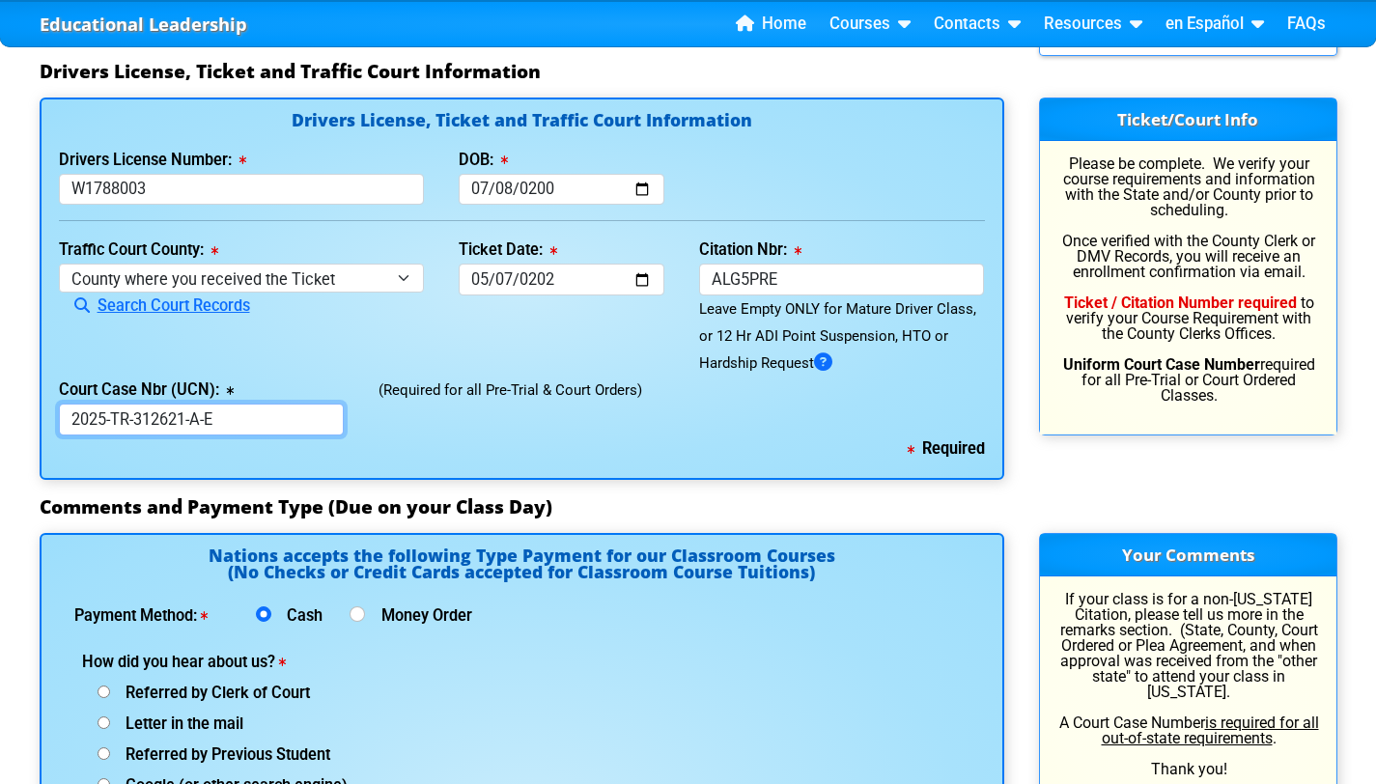
type input "2025-TR-312621-A-E"
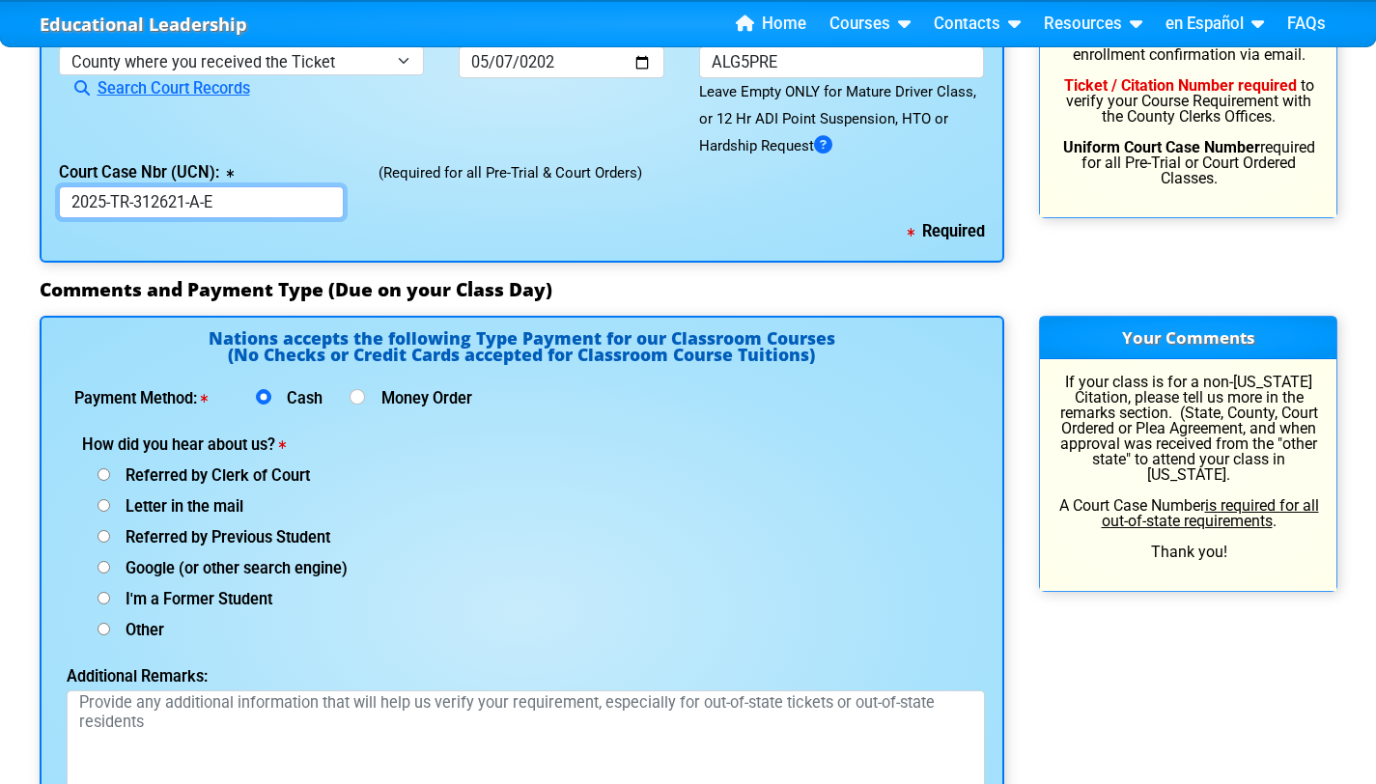
scroll to position [2298, 0]
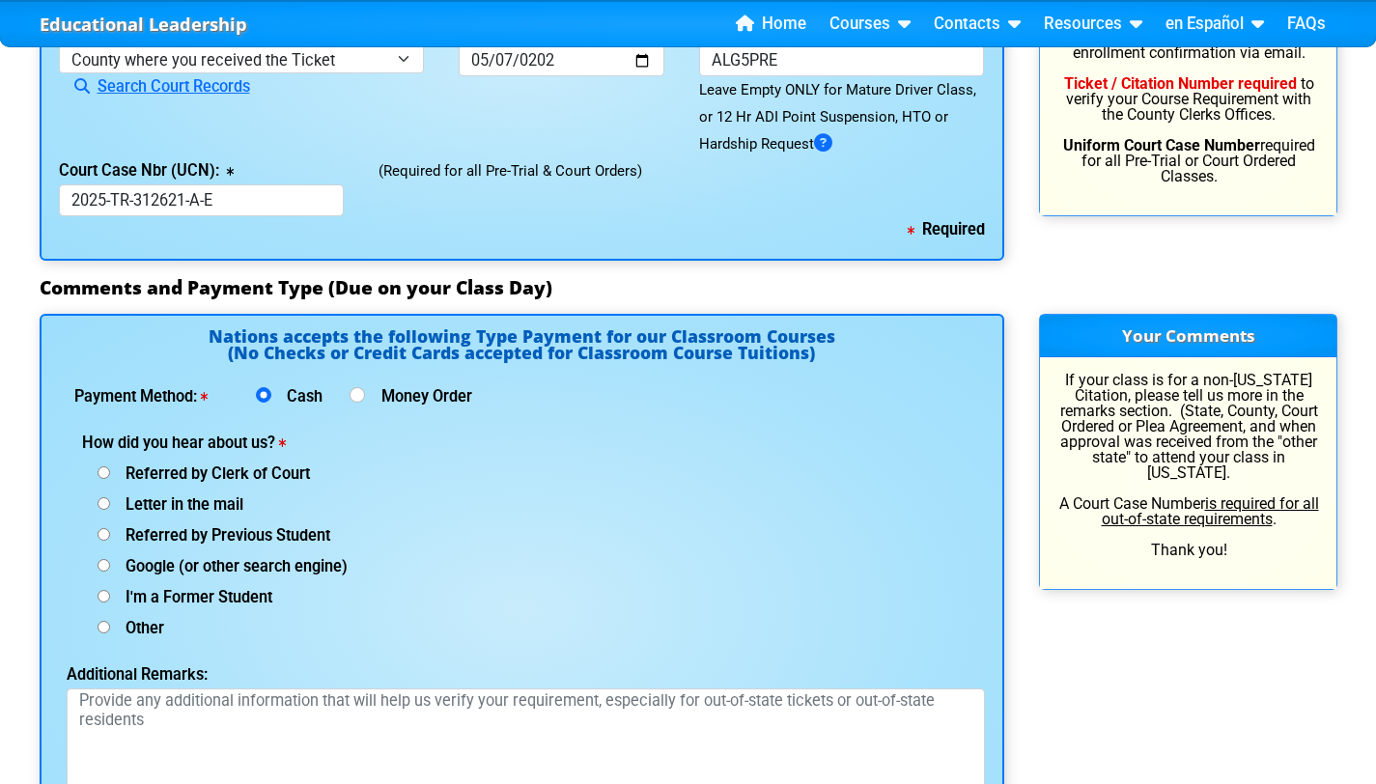
click at [206, 465] on span "Referred by Clerk of Court" at bounding box center [210, 474] width 200 height 18
click at [110, 466] on input "Referred by Clerk of Court" at bounding box center [104, 472] width 13 height 13
radio input "true"
click at [212, 495] on span "Letter in the mail" at bounding box center [176, 504] width 133 height 18
click at [110, 466] on input "Letter in the mail" at bounding box center [104, 472] width 13 height 13
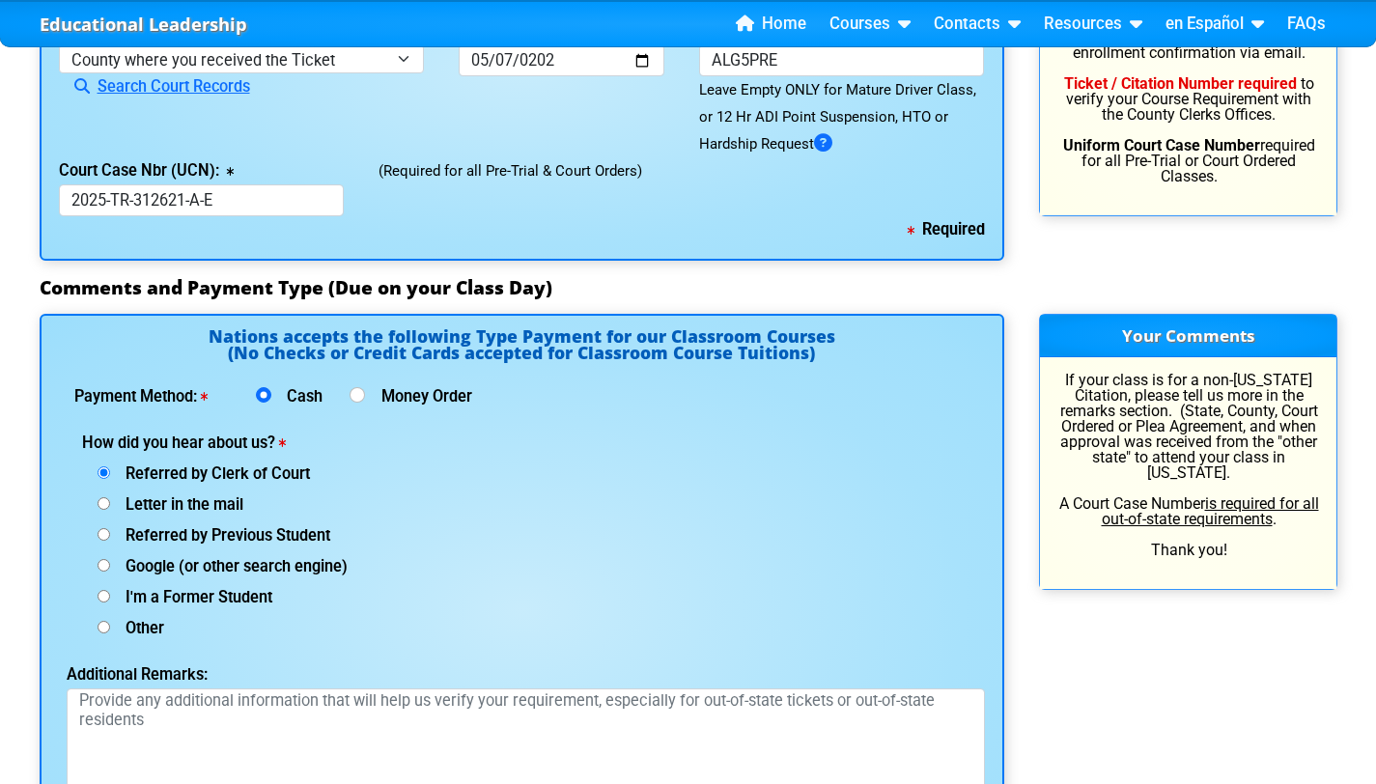
radio input "true"
click at [240, 519] on div "Referred by Previous Student" at bounding box center [308, 534] width 452 height 31
click at [237, 526] on span "Referred by Previous Student" at bounding box center [220, 535] width 220 height 18
click at [110, 477] on input "Referred by Previous Student" at bounding box center [104, 472] width 13 height 13
radio input "true"
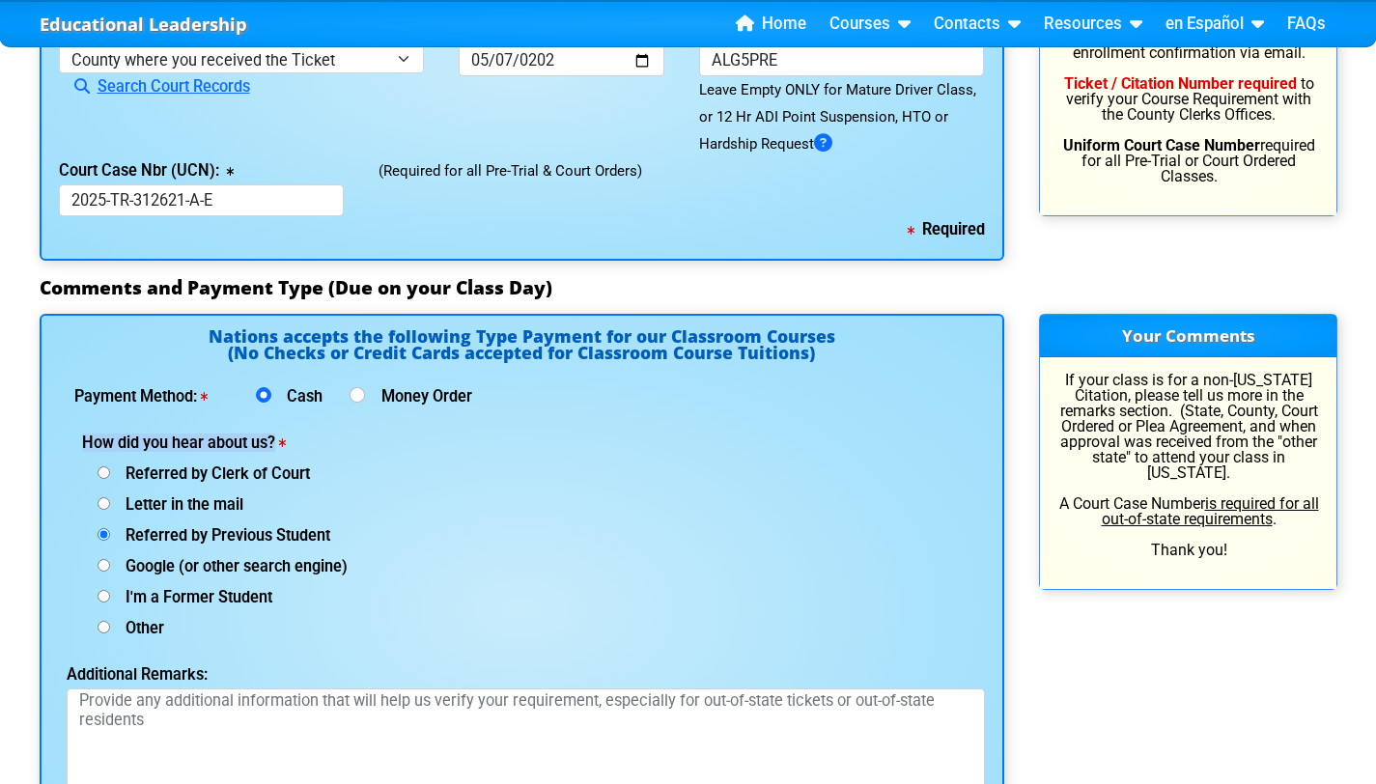
drag, startPoint x: 86, startPoint y: 380, endPoint x: 326, endPoint y: 380, distance: 240.5
click at [326, 436] on label "How did you hear about us?" at bounding box center [232, 443] width 301 height 15
click at [252, 465] on span "Referred by Clerk of Court" at bounding box center [210, 474] width 200 height 18
click at [110, 466] on input "Referred by Clerk of Court" at bounding box center [104, 472] width 13 height 13
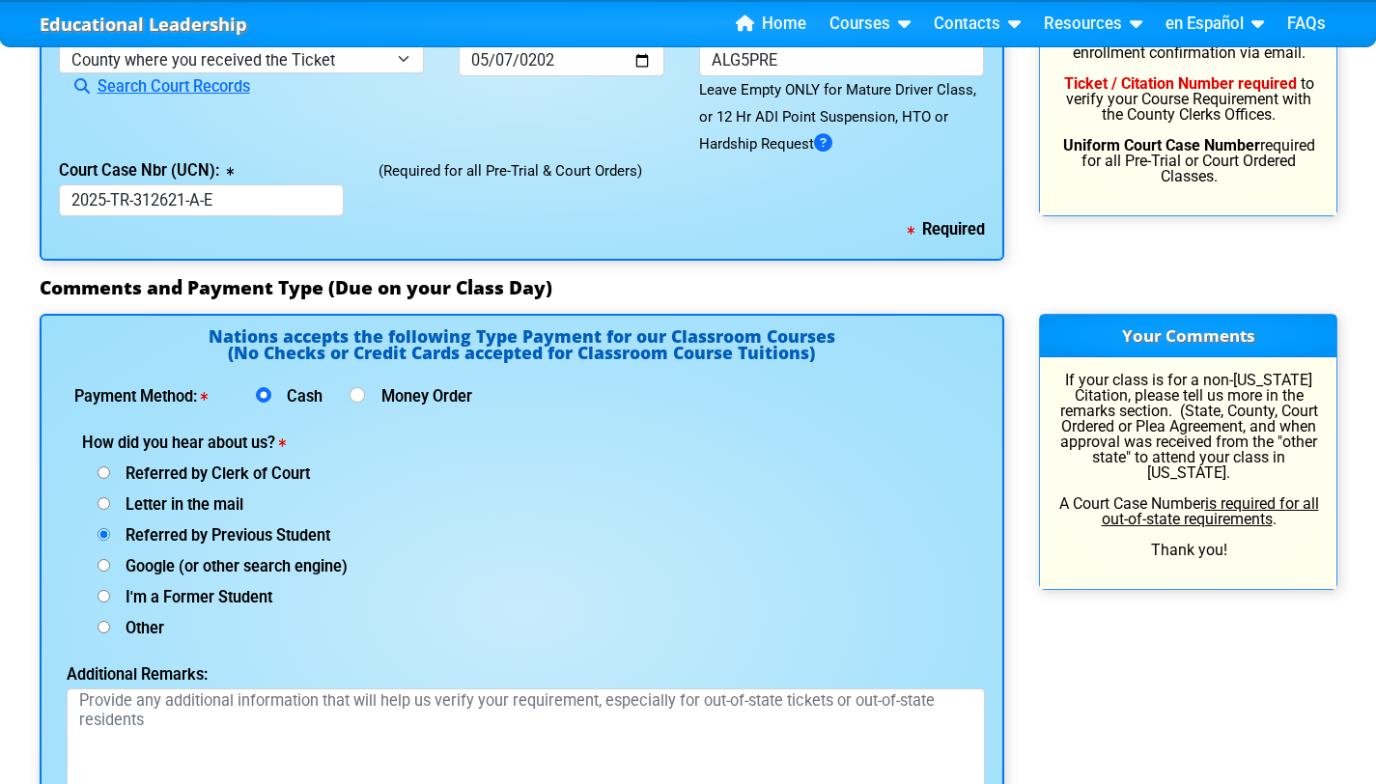
radio input "true"
click at [218, 495] on span "Letter in the mail" at bounding box center [176, 504] width 133 height 18
click at [110, 466] on input "Letter in the mail" at bounding box center [104, 472] width 13 height 13
radio input "true"
click at [225, 550] on div "Google (or other search engine)" at bounding box center [308, 565] width 452 height 31
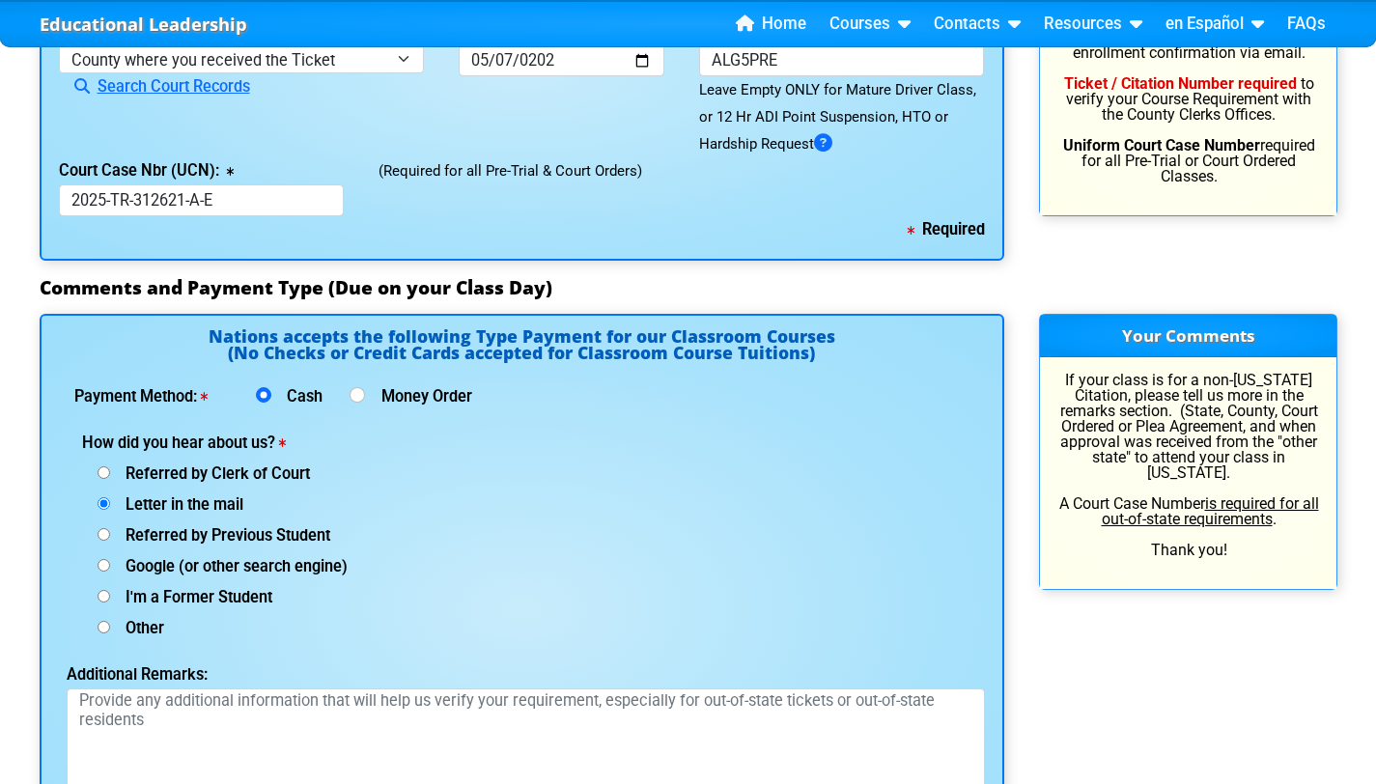
click at [226, 580] on div "I'm a Former Student" at bounding box center [308, 595] width 452 height 31
click at [222, 588] on span "I'm a Former Student" at bounding box center [191, 597] width 162 height 18
click at [110, 479] on input "I'm a Former Student" at bounding box center [104, 472] width 13 height 13
radio input "true"
click at [218, 465] on span "Referred by Clerk of Court" at bounding box center [210, 474] width 200 height 18
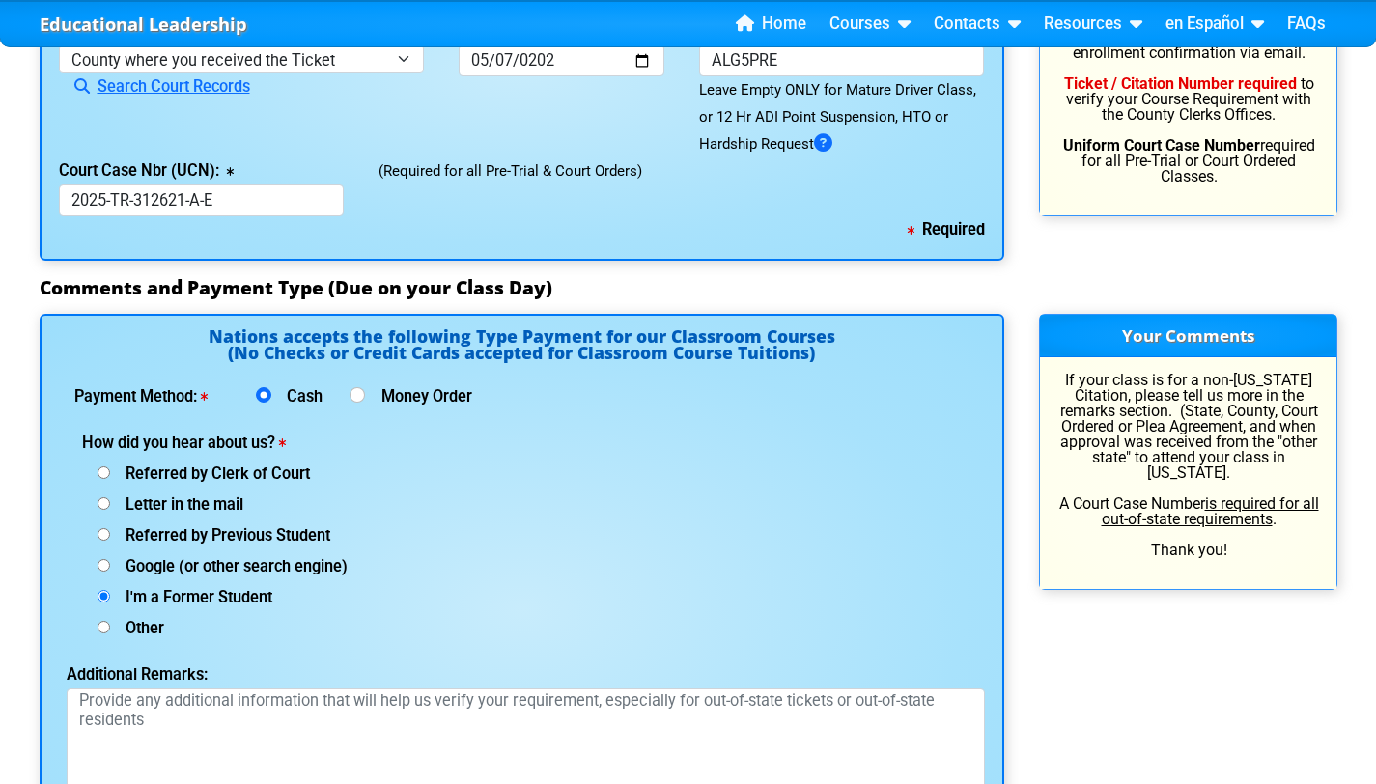
click at [110, 466] on input "Referred by Clerk of Court" at bounding box center [104, 472] width 13 height 13
radio input "true"
click at [191, 495] on span "Letter in the mail" at bounding box center [176, 504] width 133 height 18
click at [110, 466] on input "Letter in the mail" at bounding box center [104, 472] width 13 height 13
radio input "true"
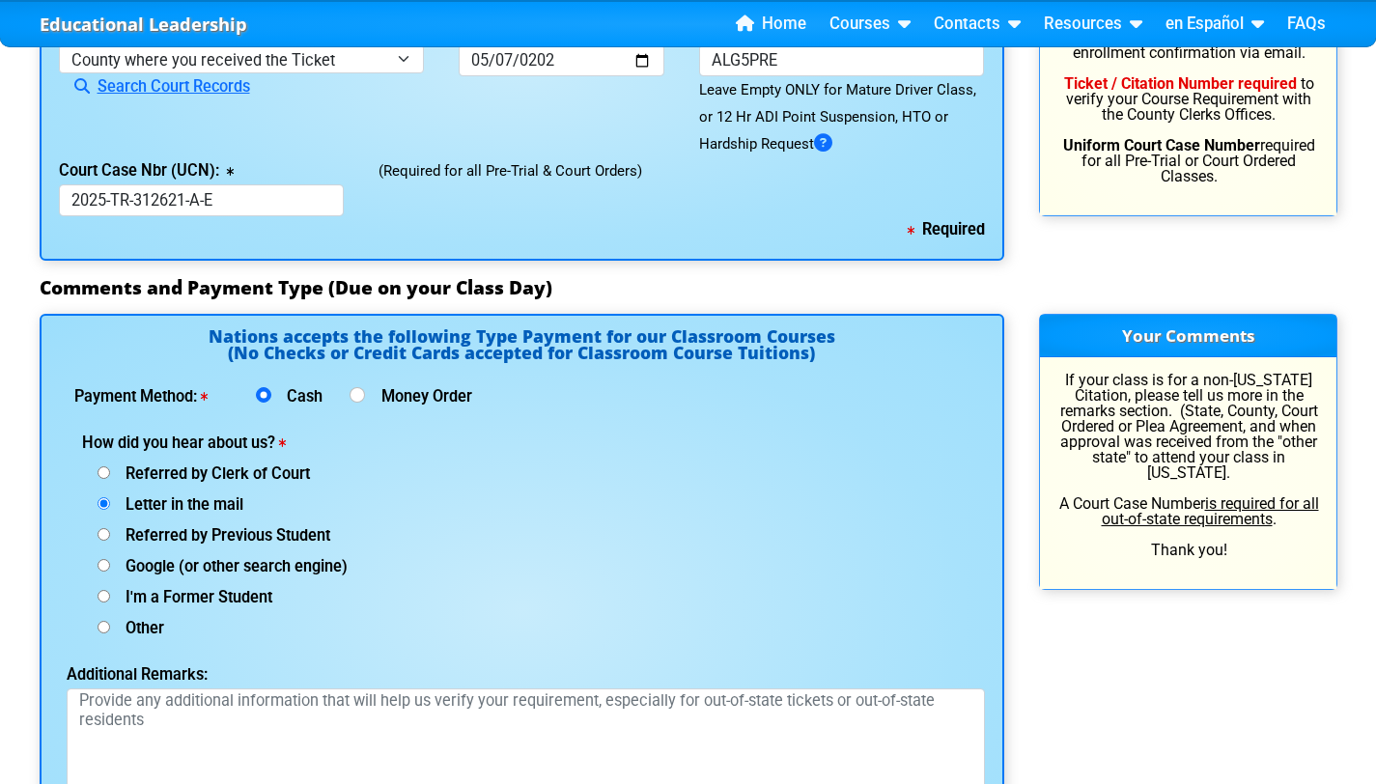
click at [206, 526] on span "Referred by Previous Student" at bounding box center [220, 535] width 220 height 18
click at [110, 468] on input "Referred by Previous Student" at bounding box center [104, 472] width 13 height 13
radio input "true"
click at [268, 557] on span "Google (or other search engine)" at bounding box center [229, 566] width 238 height 18
click at [110, 479] on input "Google (or other search engine)" at bounding box center [104, 472] width 13 height 13
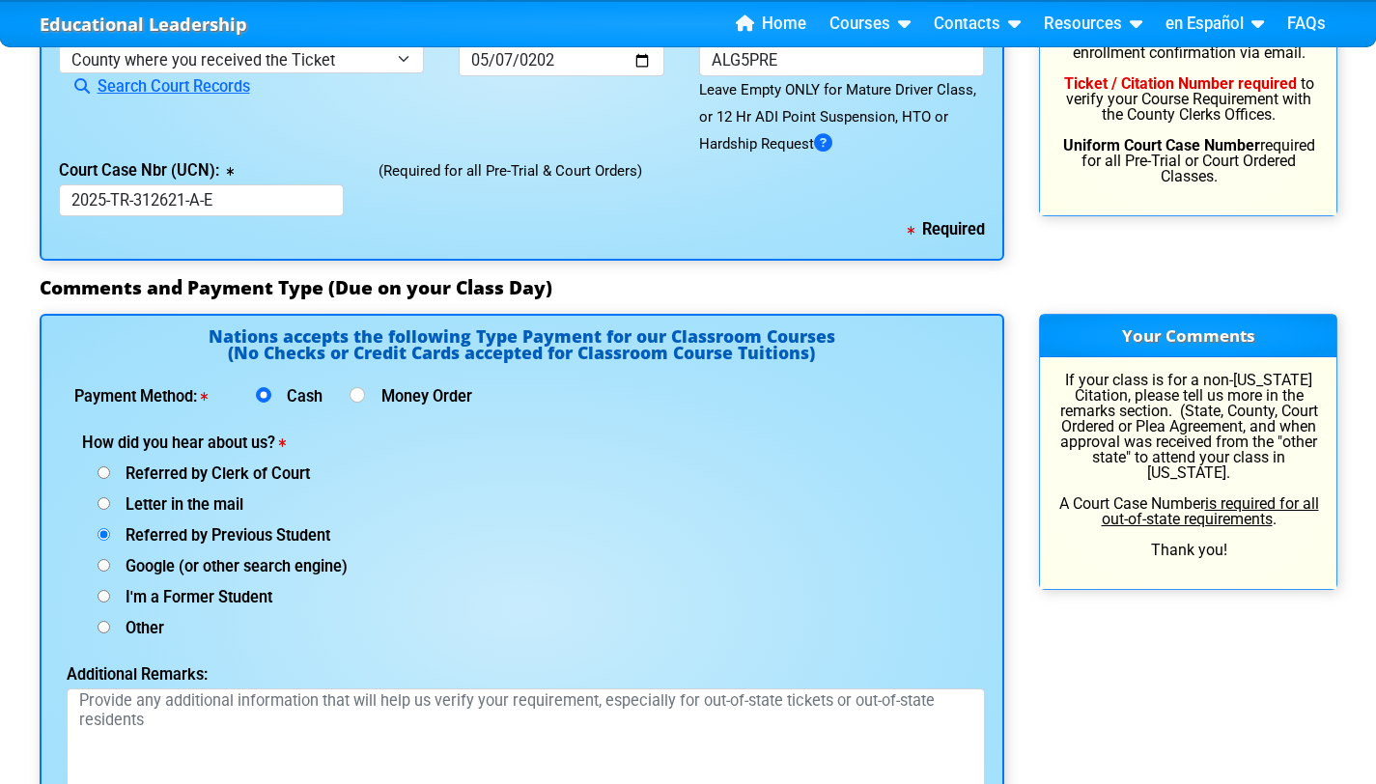
radio input "true"
click at [257, 588] on span "I'm a Former Student" at bounding box center [191, 597] width 162 height 18
click at [110, 479] on input "I'm a Former Student" at bounding box center [104, 472] width 13 height 13
radio input "true"
click at [261, 557] on span "Google (or other search engine)" at bounding box center [229, 566] width 238 height 18
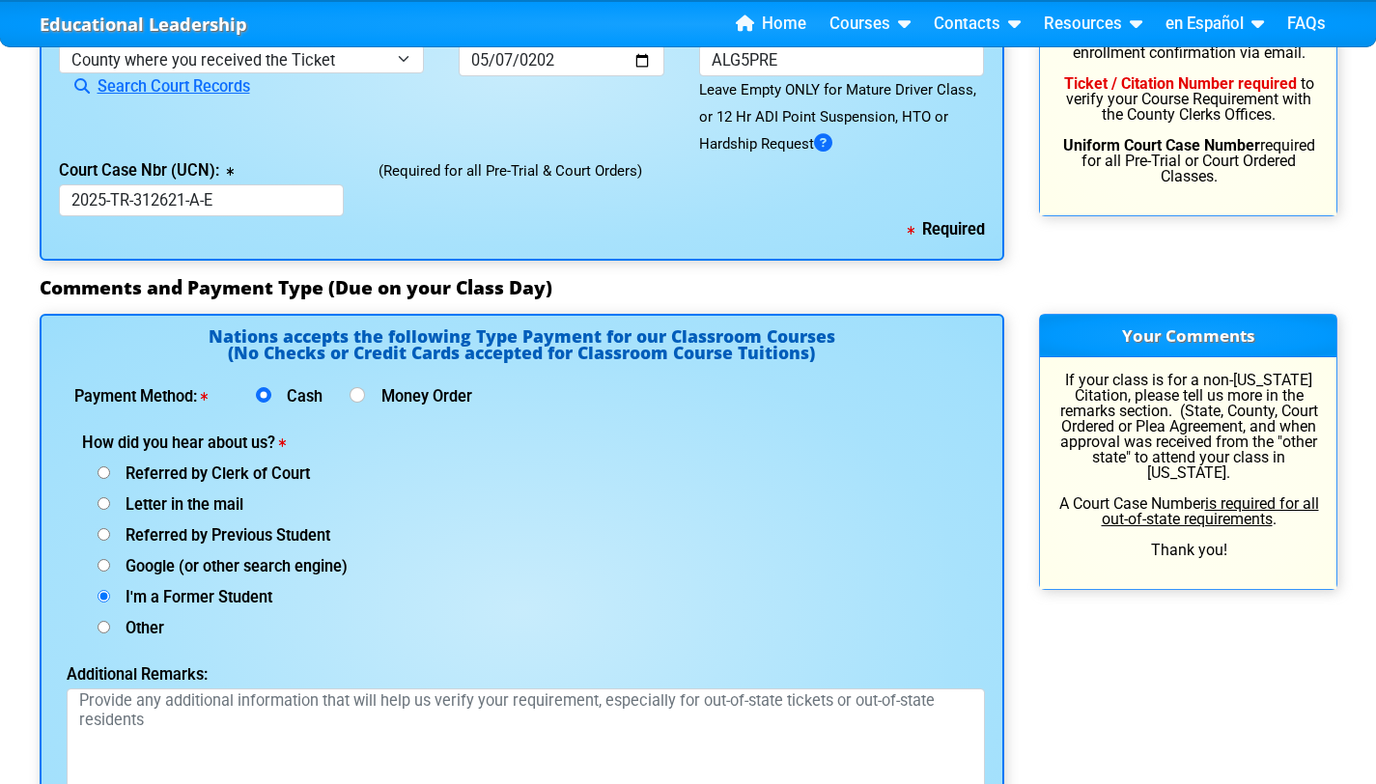
click at [110, 479] on input "Google (or other search engine)" at bounding box center [104, 472] width 13 height 13
radio input "true"
click at [237, 519] on div "Referred by Previous Student" at bounding box center [308, 534] width 452 height 31
click at [214, 465] on span "Referred by Clerk of Court" at bounding box center [210, 474] width 200 height 18
click at [110, 466] on input "Referred by Clerk of Court" at bounding box center [104, 472] width 13 height 13
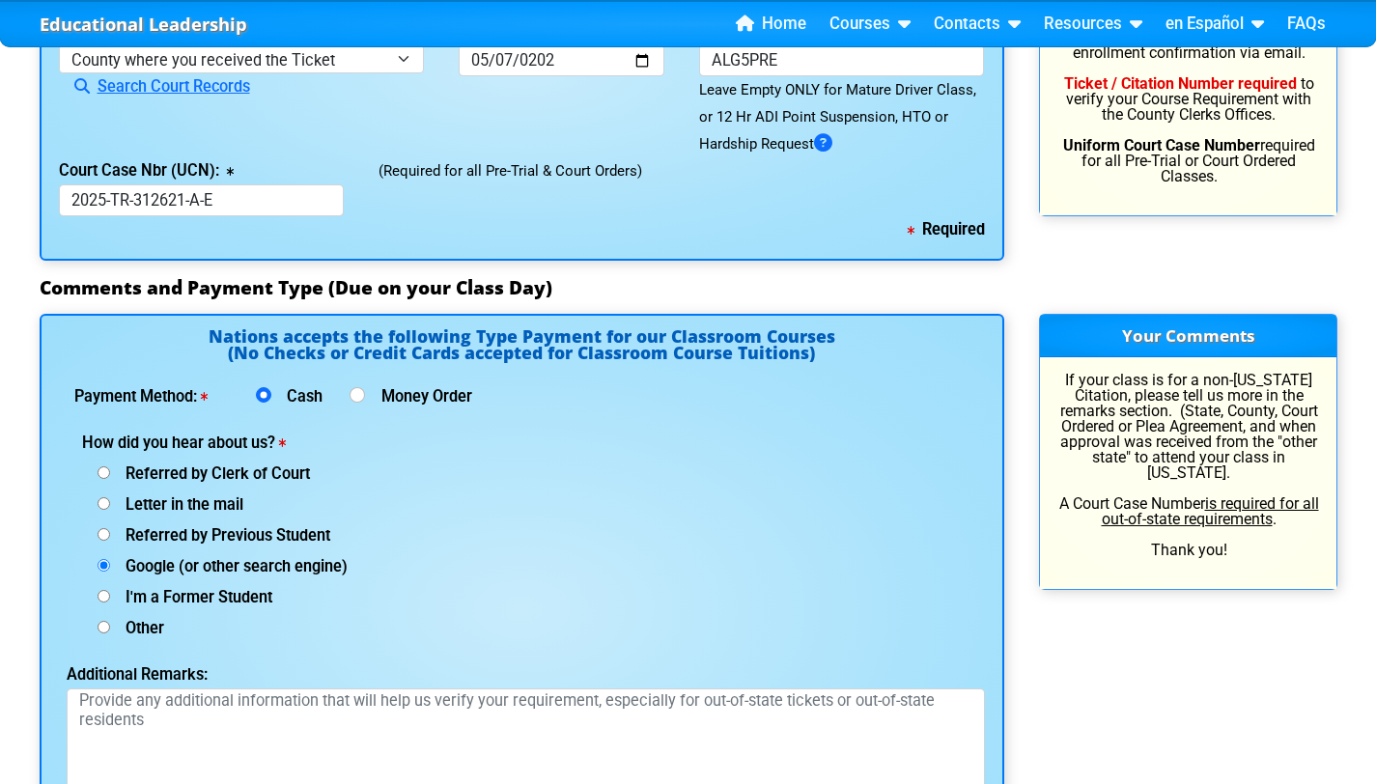
radio input "true"
click at [213, 495] on span "Letter in the mail" at bounding box center [176, 504] width 133 height 18
click at [110, 466] on input "Letter in the mail" at bounding box center [104, 472] width 13 height 13
radio input "true"
click at [222, 526] on span "Referred by Previous Student" at bounding box center [220, 535] width 220 height 18
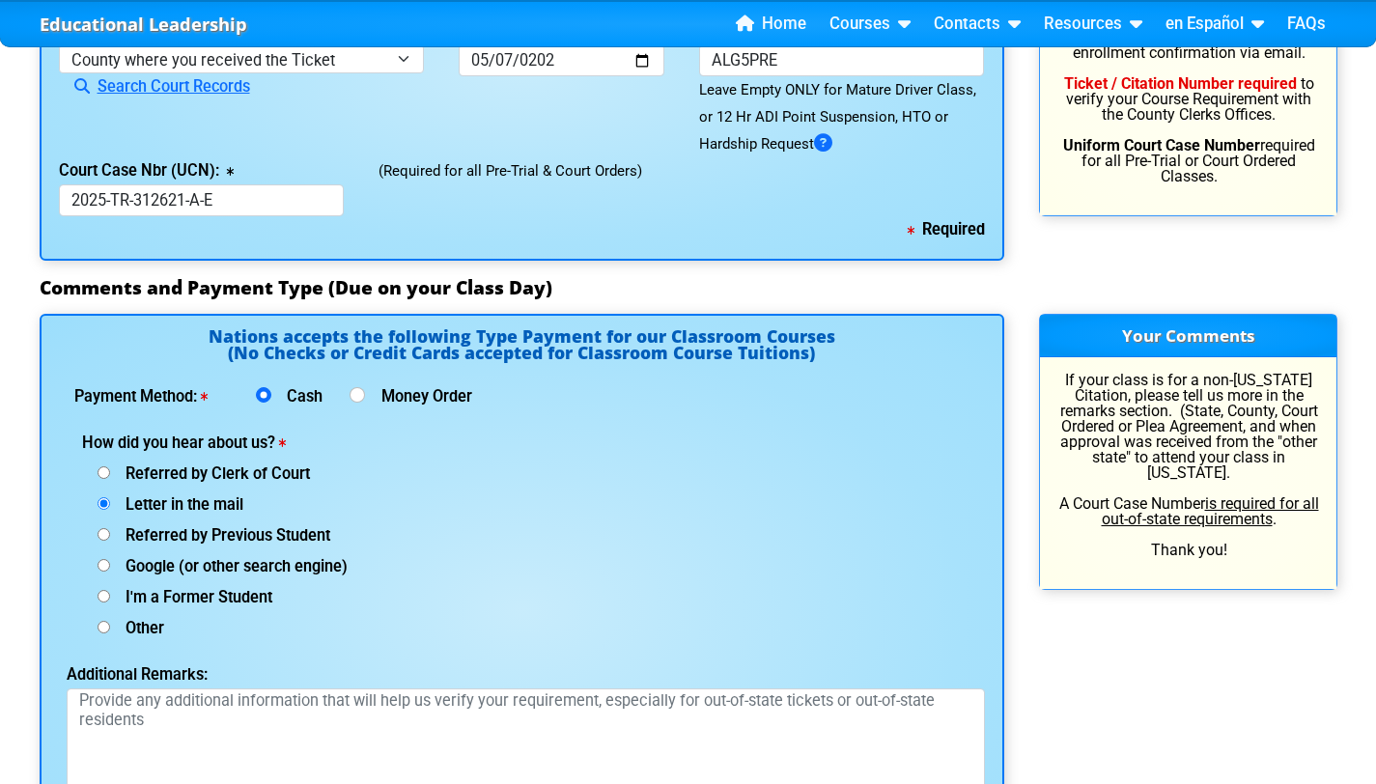
click at [110, 470] on input "Referred by Previous Student" at bounding box center [104, 472] width 13 height 13
radio input "true"
click at [290, 550] on div "Google (or other search engine)" at bounding box center [308, 565] width 452 height 31
click at [288, 557] on span "Google (or other search engine)" at bounding box center [229, 566] width 238 height 18
click at [110, 479] on input "Google (or other search engine)" at bounding box center [104, 472] width 13 height 13
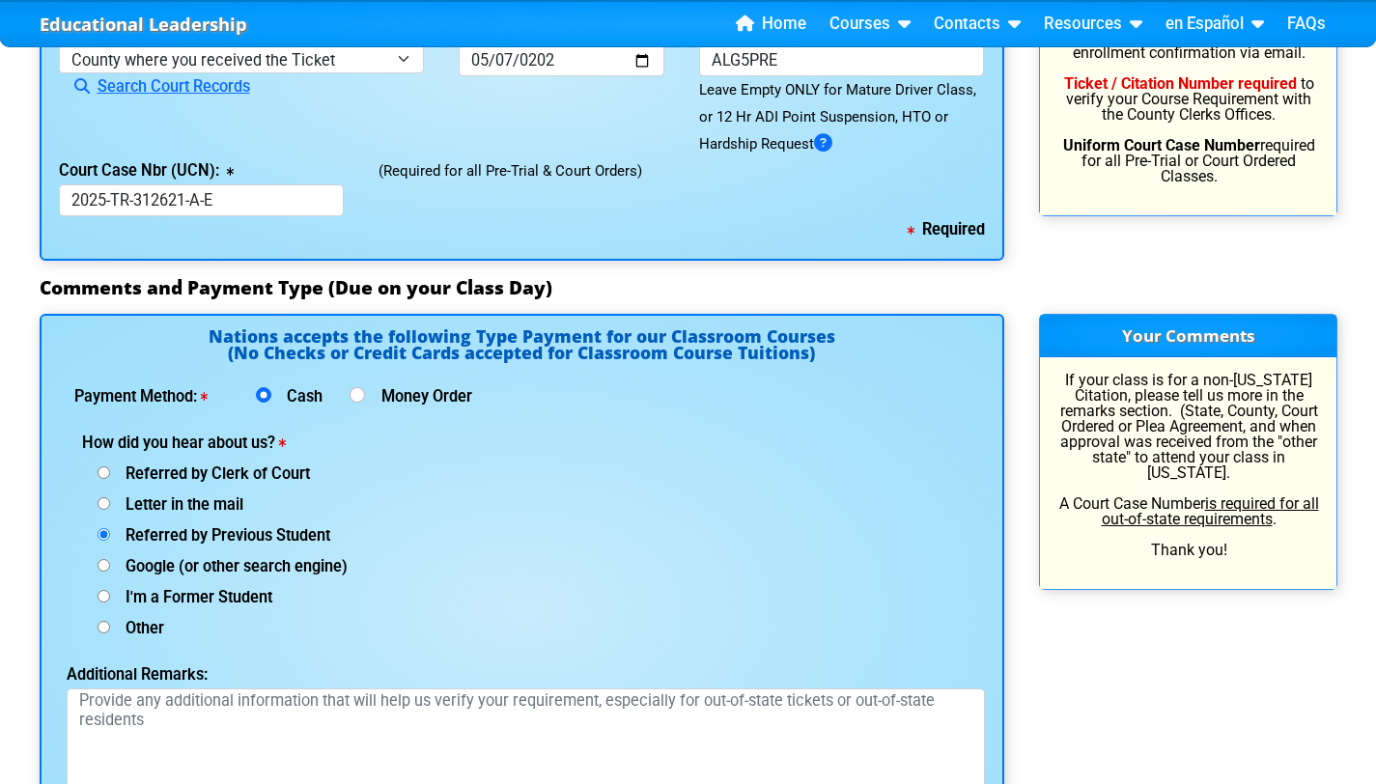
radio input "true"
click at [264, 588] on span "I'm a Former Student" at bounding box center [191, 597] width 162 height 18
click at [110, 479] on input "I'm a Former Student" at bounding box center [104, 472] width 13 height 13
radio input "true"
click at [253, 611] on div "Other (specify below)" at bounding box center [383, 626] width 602 height 31
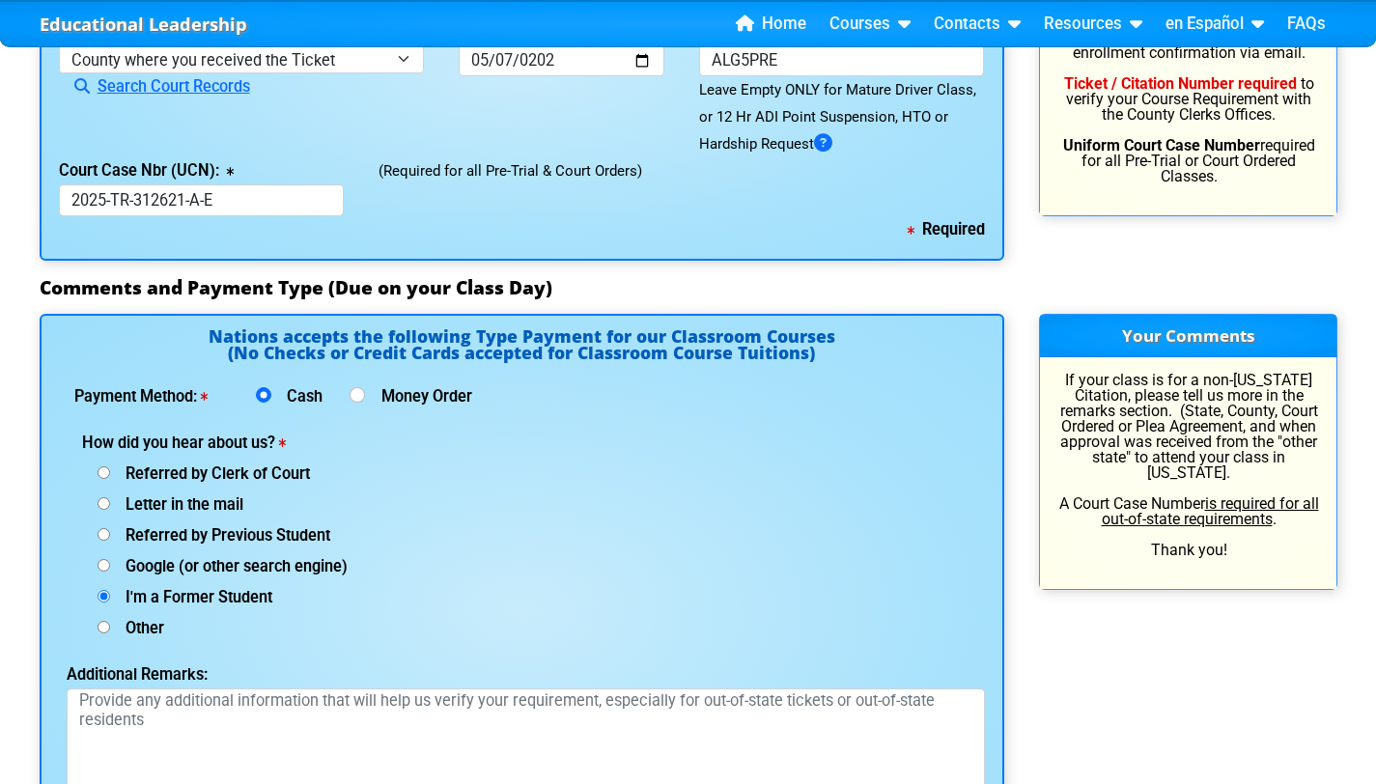
click at [154, 611] on div "Other (specify below)" at bounding box center [383, 626] width 602 height 31
click at [141, 592] on div "Nations accepts the following Type Payment for our Classroom Courses (No Checks…" at bounding box center [522, 609] width 965 height 591
click at [144, 619] on span "Other" at bounding box center [137, 628] width 54 height 18
click at [110, 621] on input "Other (specify below)" at bounding box center [104, 627] width 13 height 13
radio input "true"
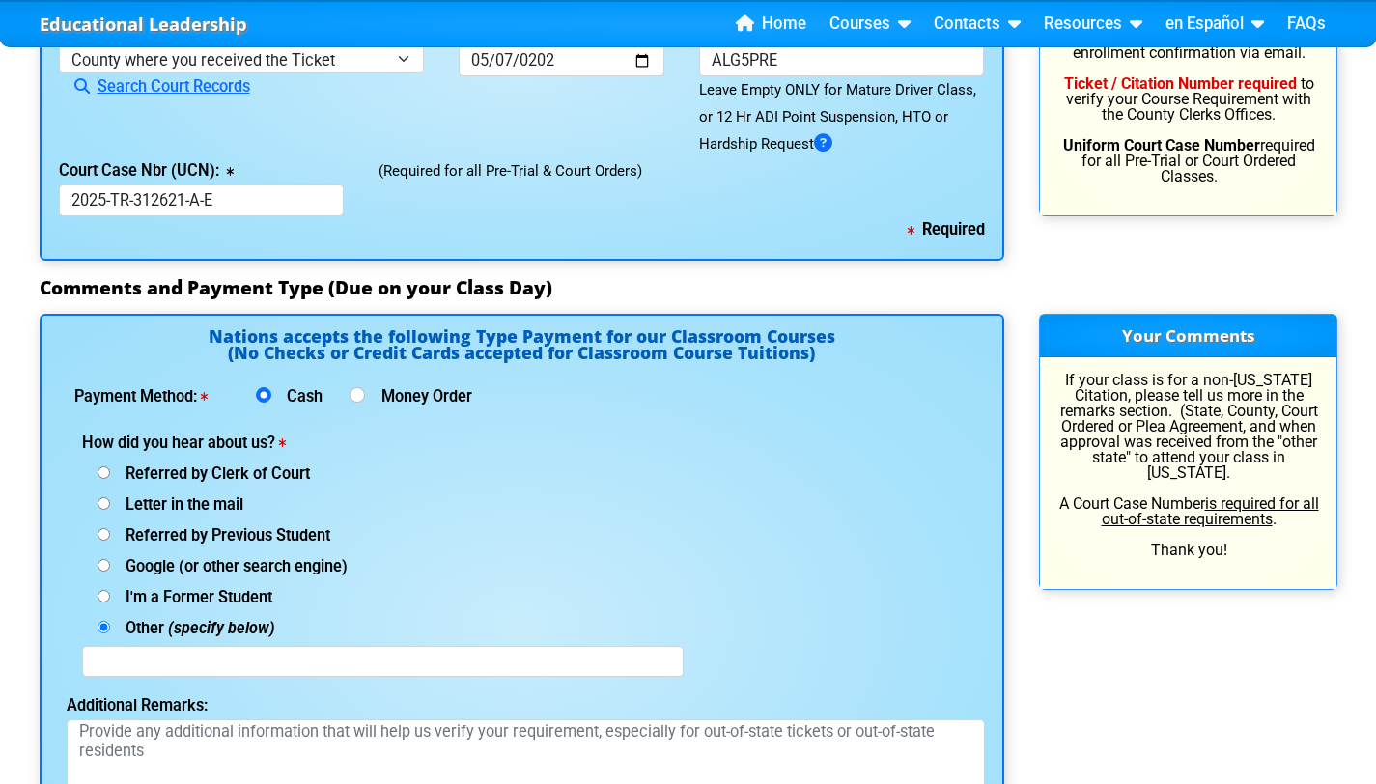
click at [167, 557] on span "Google (or other search engine)" at bounding box center [229, 566] width 238 height 18
click at [110, 479] on input "Google (or other search engine)" at bounding box center [104, 472] width 13 height 13
radio input "true"
